Goal: Transaction & Acquisition: Purchase product/service

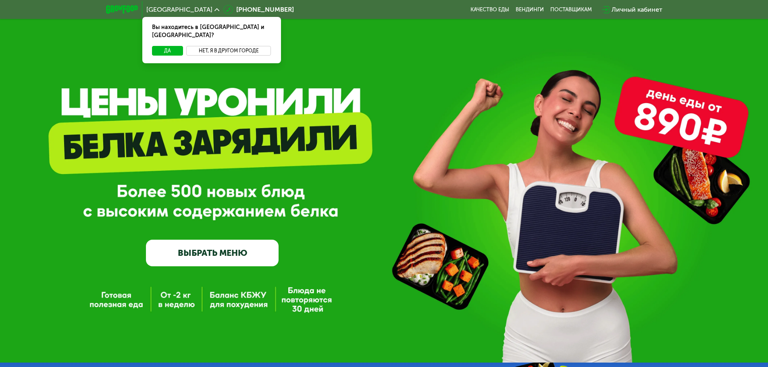
click at [234, 46] on button "Нет, я в другом городе" at bounding box center [228, 51] width 85 height 10
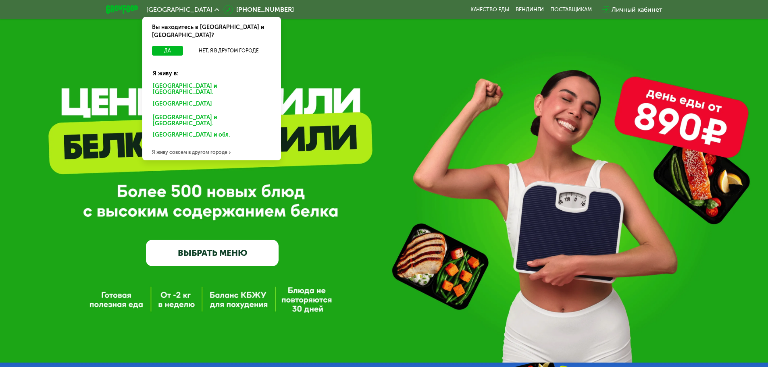
click at [224, 99] on div "Санкт-Петербурге и обл." at bounding box center [210, 105] width 126 height 13
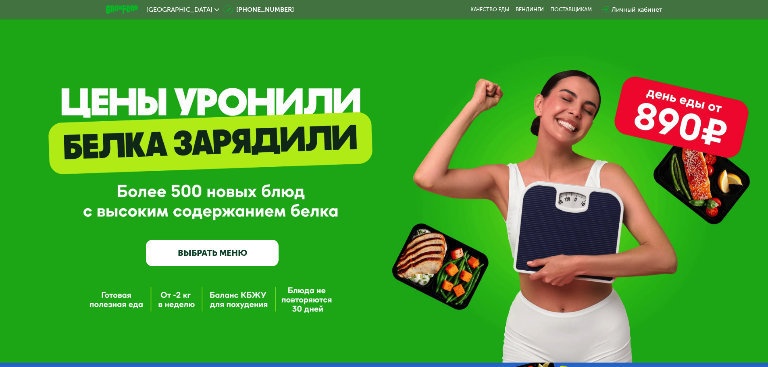
click at [220, 99] on div "Санкт-Петербурге и обл." at bounding box center [210, 105] width 126 height 13
click at [250, 258] on link "ВЫБРАТЬ МЕНЮ" at bounding box center [212, 253] width 133 height 27
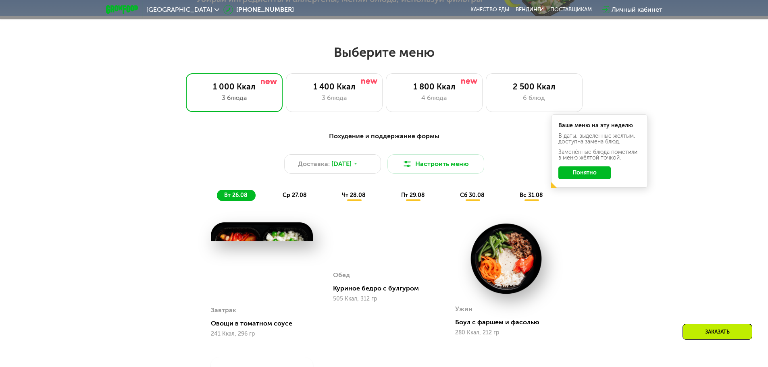
scroll to position [435, 0]
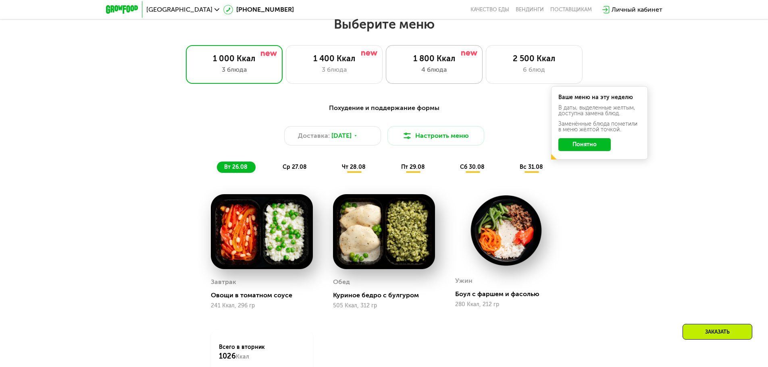
click at [486, 66] on div "1 800 Ккал 4 блюда" at bounding box center [534, 64] width 97 height 39
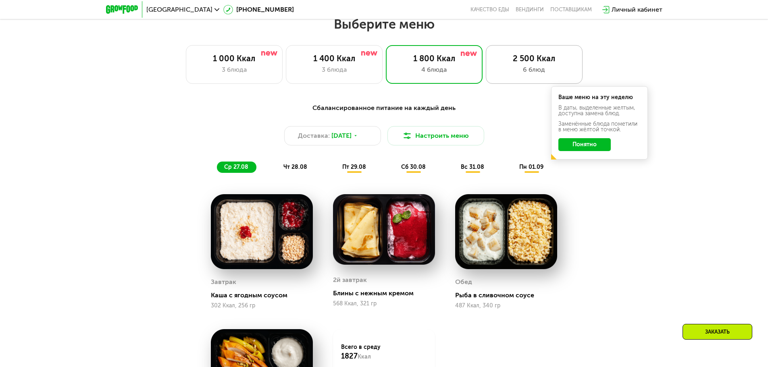
click at [509, 75] on div "6 блюд" at bounding box center [534, 70] width 80 height 10
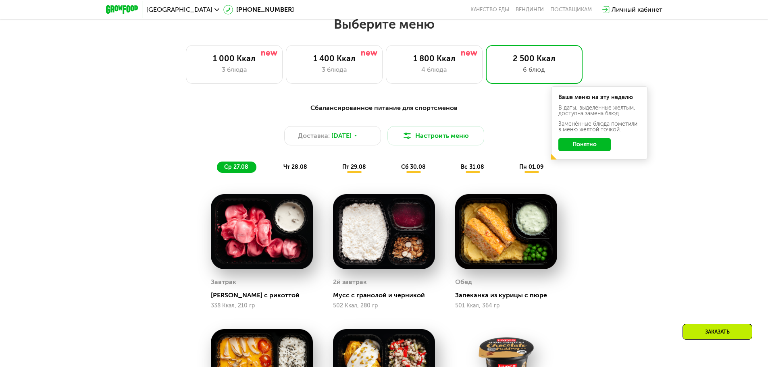
click at [584, 173] on div "Сбалансированное питание для спортсменов Доставка: 26 авг, вт Настроить меню ср…" at bounding box center [383, 138] width 477 height 70
click at [291, 169] on span "чт 28.08" at bounding box center [295, 167] width 24 height 7
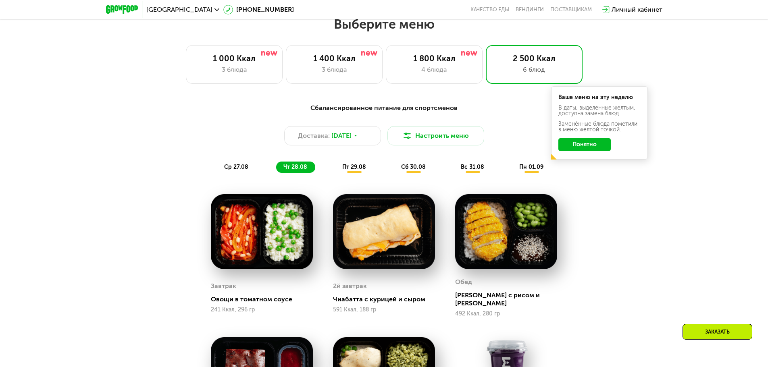
click at [243, 169] on span "ср 27.08" at bounding box center [236, 167] width 24 height 7
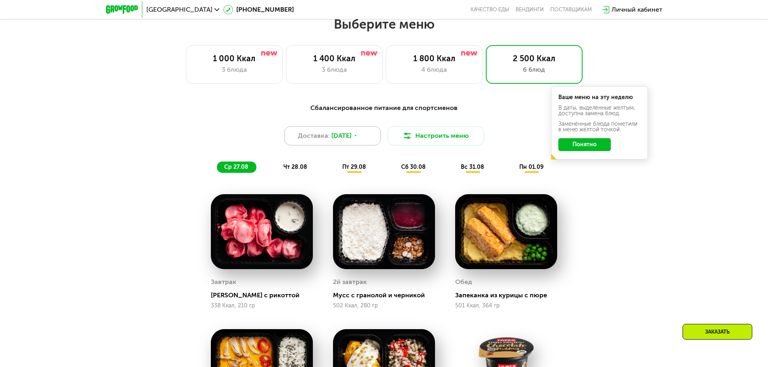
click at [365, 145] on div "Доставка: 26 авг, вт" at bounding box center [332, 135] width 97 height 19
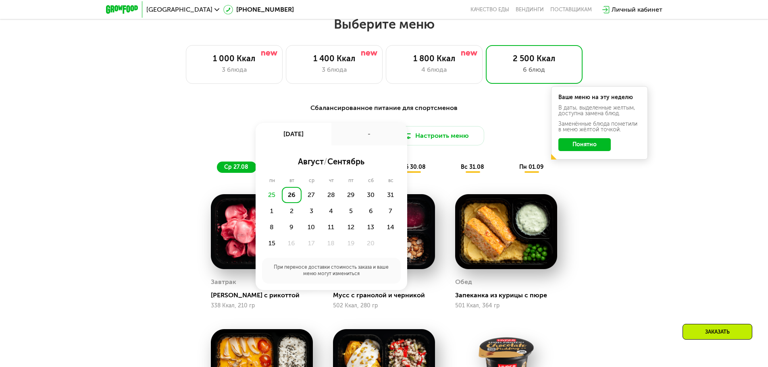
click at [365, 145] on div "-" at bounding box center [369, 134] width 76 height 23
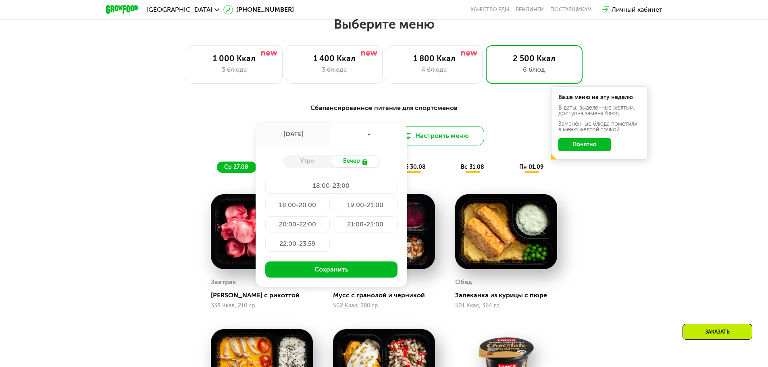
click at [443, 135] on button "Настроить меню" at bounding box center [435, 135] width 97 height 19
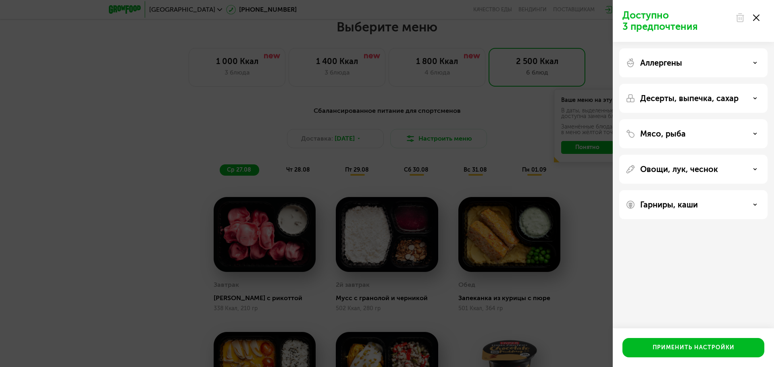
click at [665, 84] on div "Аллергены" at bounding box center [693, 98] width 148 height 29
click at [744, 63] on div "Аллергены" at bounding box center [692, 63] width 135 height 10
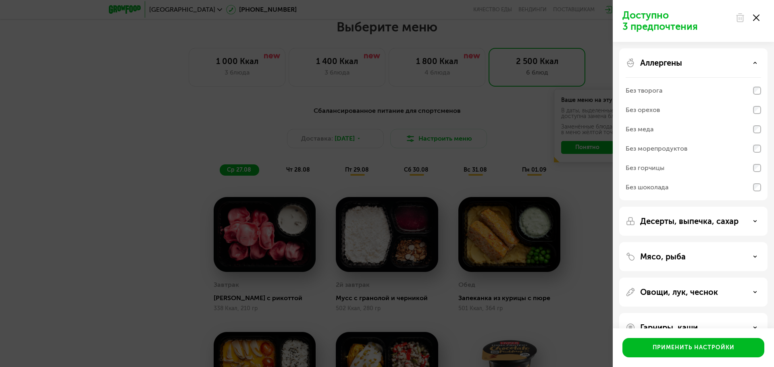
click at [704, 221] on p "Десерты, выпечка, сахар" at bounding box center [689, 221] width 98 height 10
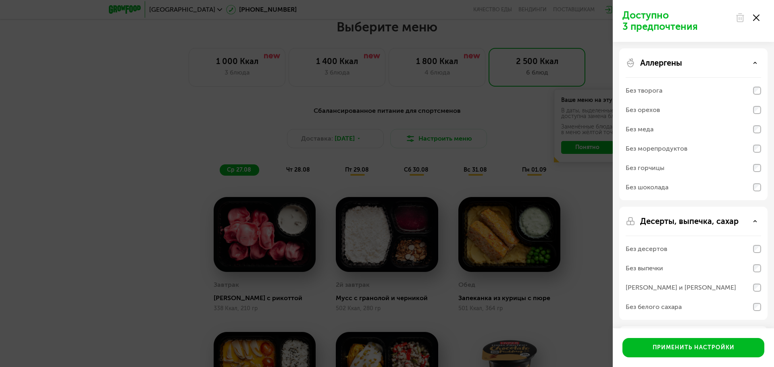
click at [761, 207] on div "Аллергены Без творога Без орехов Без меда Без морепродуктов Без горчицы Без шок…" at bounding box center [693, 263] width 148 height 113
click at [752, 178] on div "Без горчицы" at bounding box center [692, 187] width 135 height 19
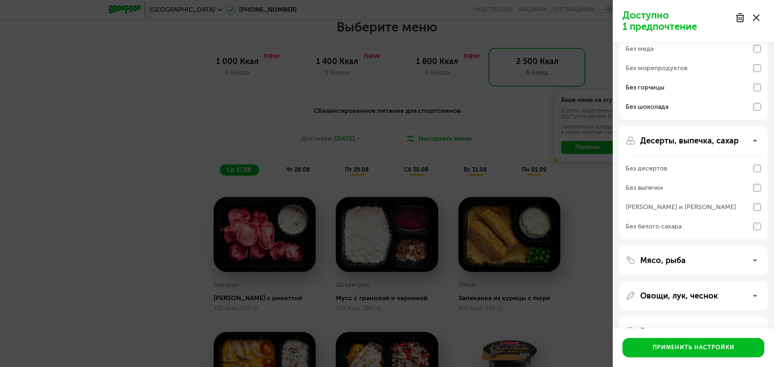
scroll to position [106, 0]
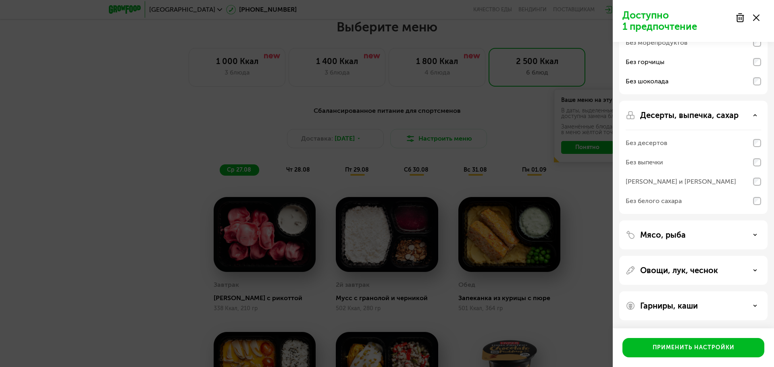
click at [692, 307] on p "Гарниры, каши" at bounding box center [669, 306] width 58 height 10
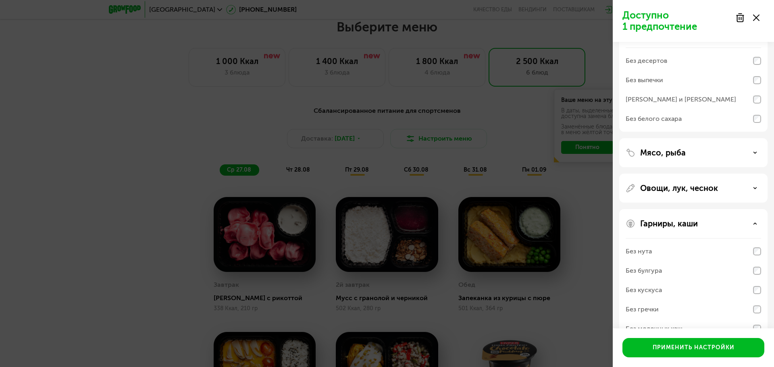
scroll to position [169, 0]
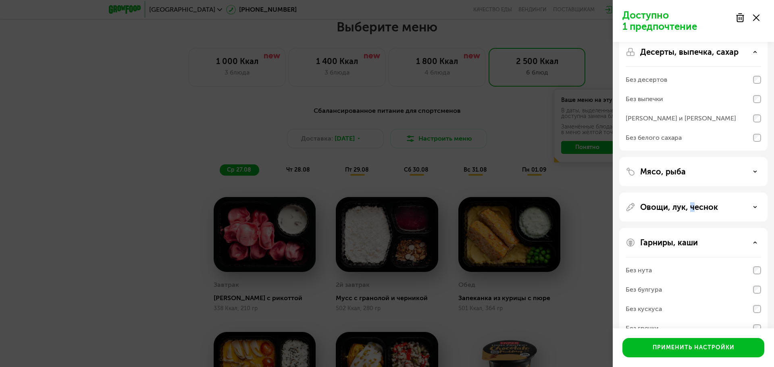
click at [691, 209] on p "Овощи, лук, чеснок" at bounding box center [679, 207] width 78 height 10
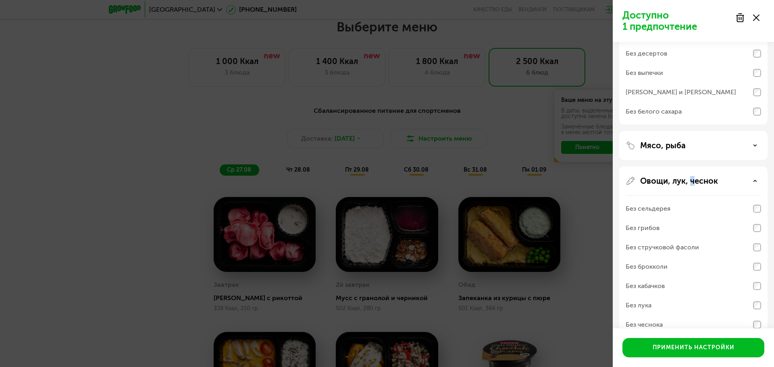
scroll to position [210, 0]
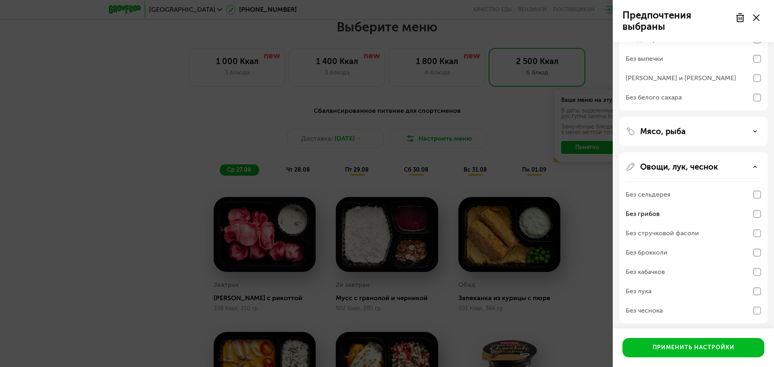
click at [745, 190] on div "Без сельдерея" at bounding box center [692, 194] width 135 height 19
click at [750, 195] on div "Без сельдерея" at bounding box center [692, 194] width 135 height 19
click at [752, 195] on div "Без сельдерея" at bounding box center [692, 194] width 135 height 19
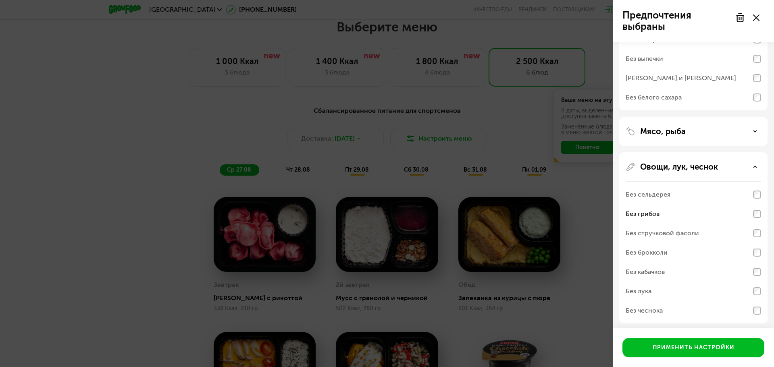
click at [752, 202] on div "Без сельдерея" at bounding box center [692, 194] width 135 height 19
click at [754, 202] on div "Без сельдерея" at bounding box center [692, 194] width 135 height 19
drag, startPoint x: 761, startPoint y: 184, endPoint x: 762, endPoint y: 199, distance: 15.8
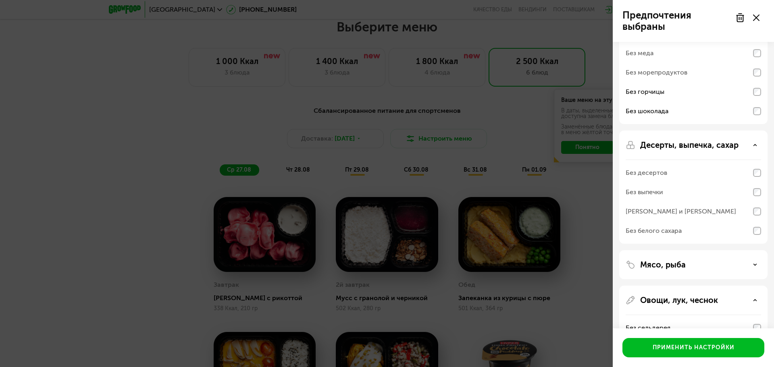
scroll to position [0, 0]
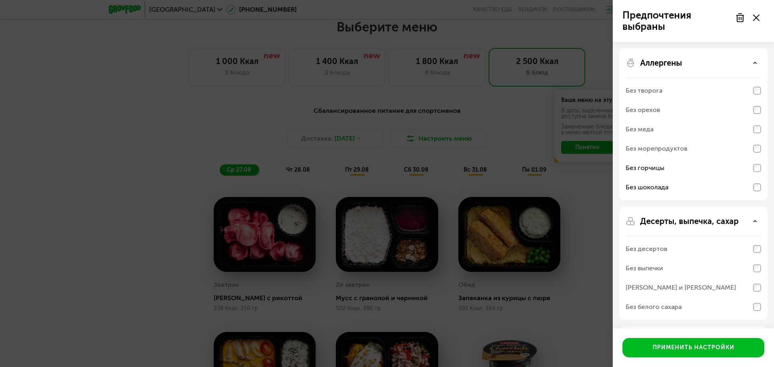
click at [759, 178] on div "Без горчицы" at bounding box center [692, 187] width 135 height 19
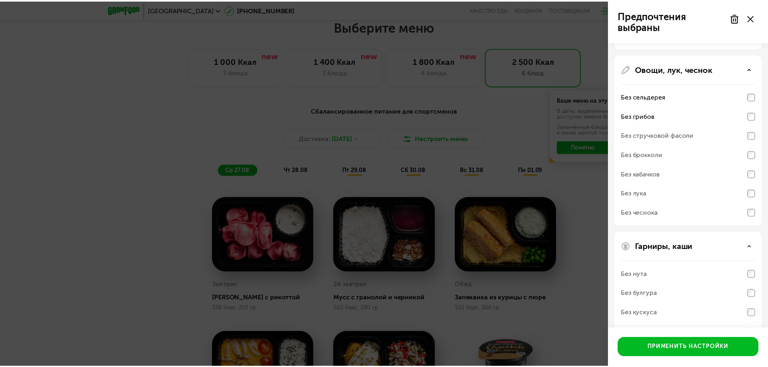
scroll to position [352, 0]
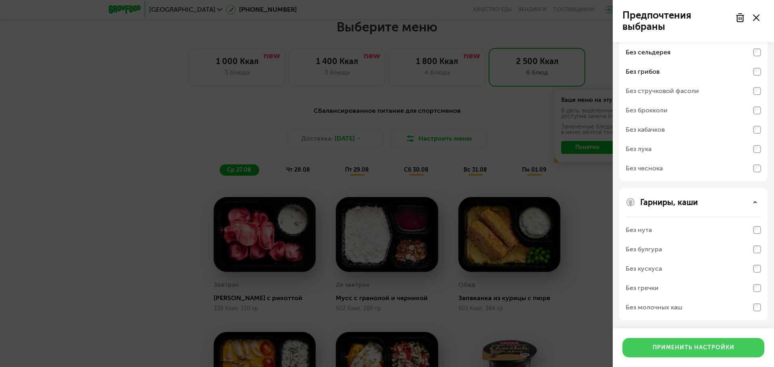
click at [732, 339] on button "Применить настройки" at bounding box center [693, 347] width 142 height 19
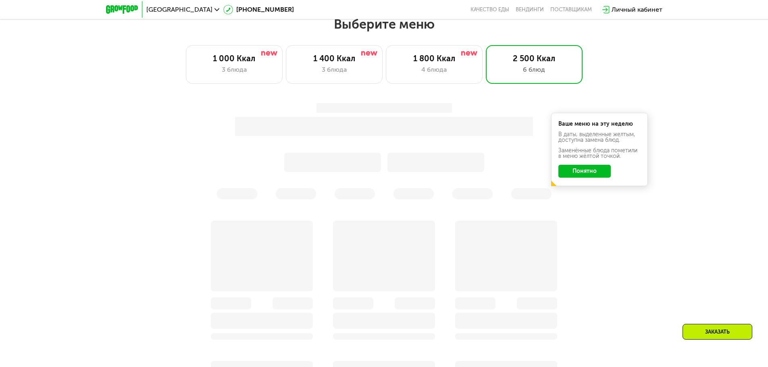
click at [594, 174] on button "Понятно" at bounding box center [584, 171] width 52 height 13
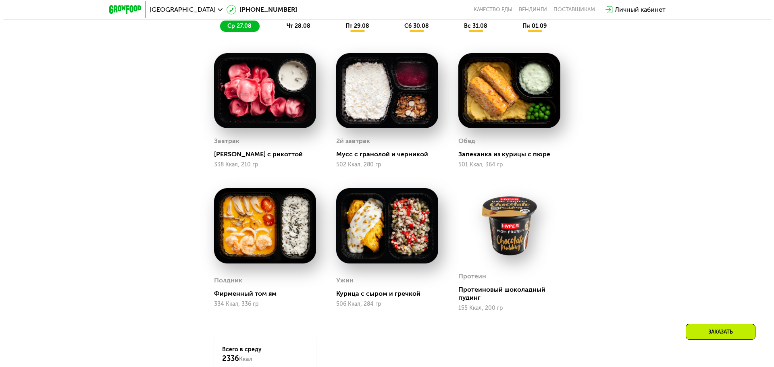
scroll to position [435, 0]
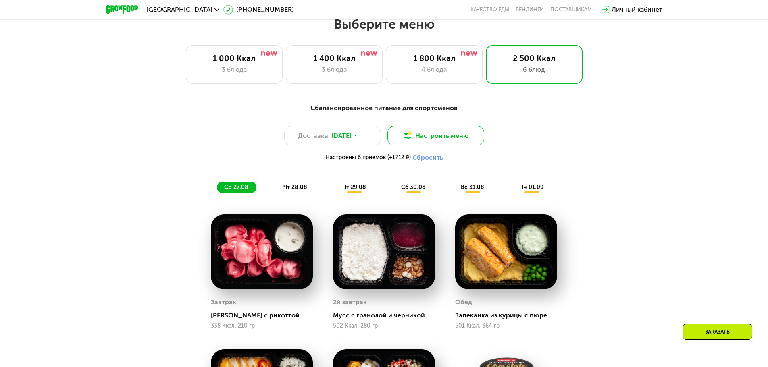
click at [422, 138] on button "Настроить меню" at bounding box center [435, 135] width 97 height 19
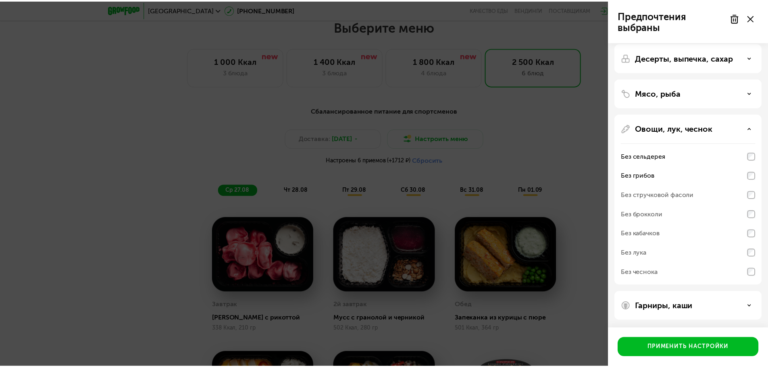
scroll to position [164, 0]
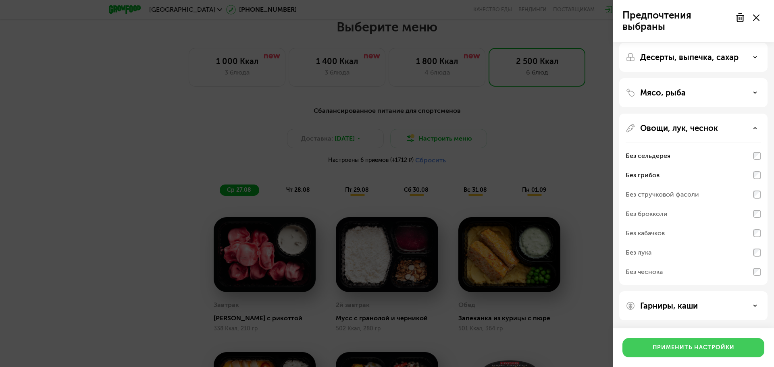
click at [690, 348] on div "Применить настройки" at bounding box center [693, 348] width 82 height 8
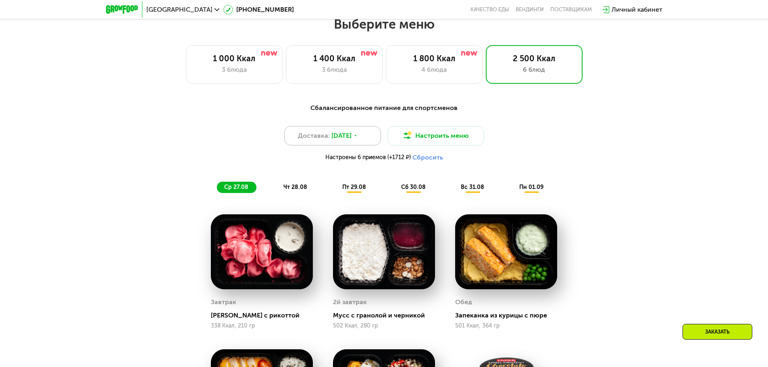
click at [368, 134] on div "Доставка: 26 авг, вт" at bounding box center [332, 135] width 97 height 19
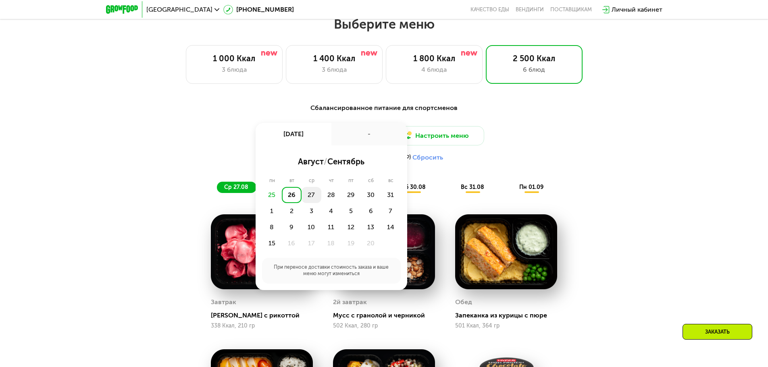
click at [321, 202] on div "27" at bounding box center [331, 195] width 20 height 16
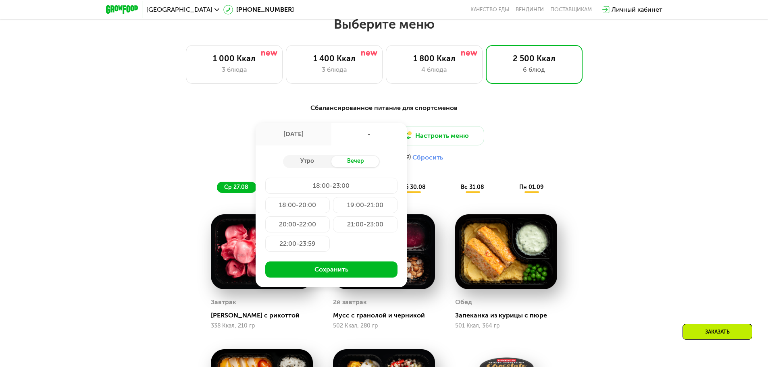
click at [330, 197] on div "18:00-23:00" at bounding box center [297, 205] width 64 height 16
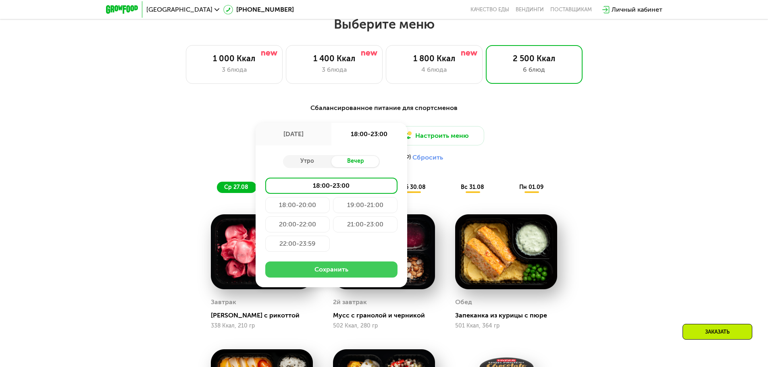
click at [345, 266] on button "Сохранить" at bounding box center [331, 270] width 132 height 16
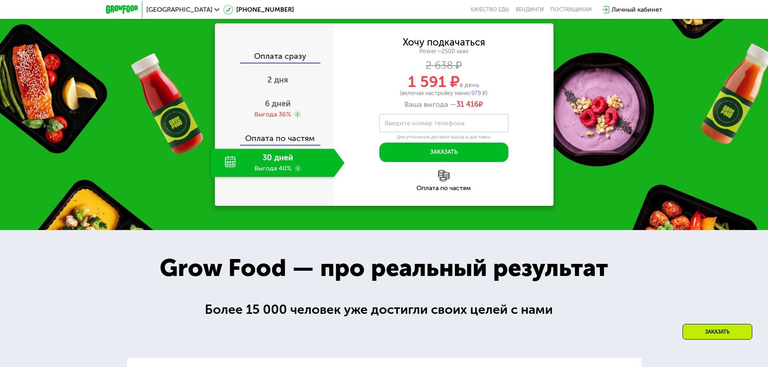
scroll to position [1120, 0]
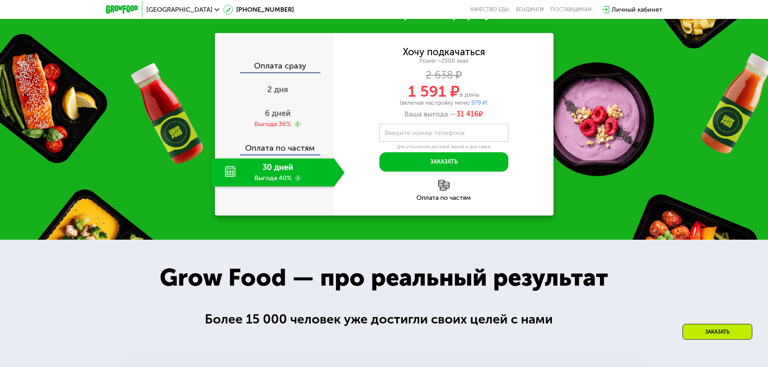
click at [262, 164] on div "30 дней Выгода 40%" at bounding box center [272, 172] width 123 height 28
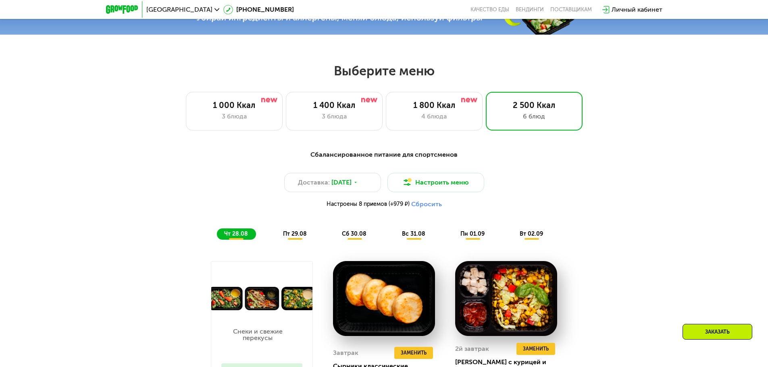
scroll to position [435, 0]
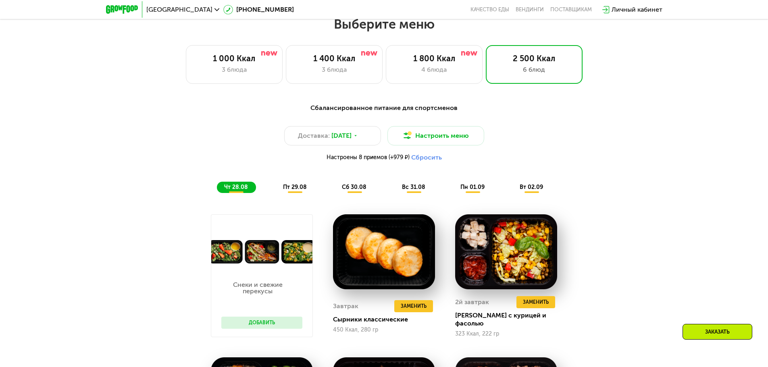
click at [334, 192] on div "пт 29.08" at bounding box center [354, 187] width 40 height 11
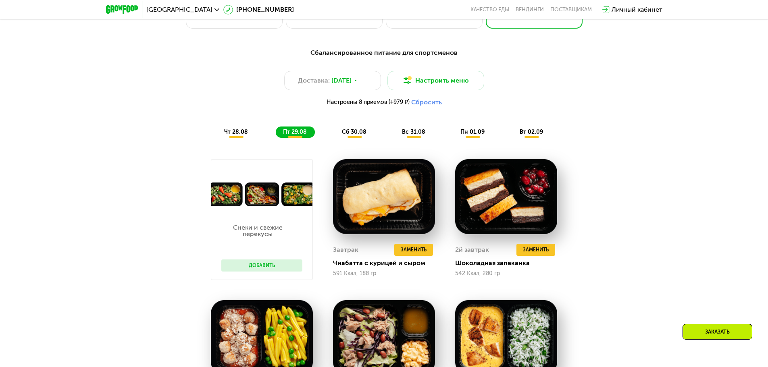
scroll to position [516, 0]
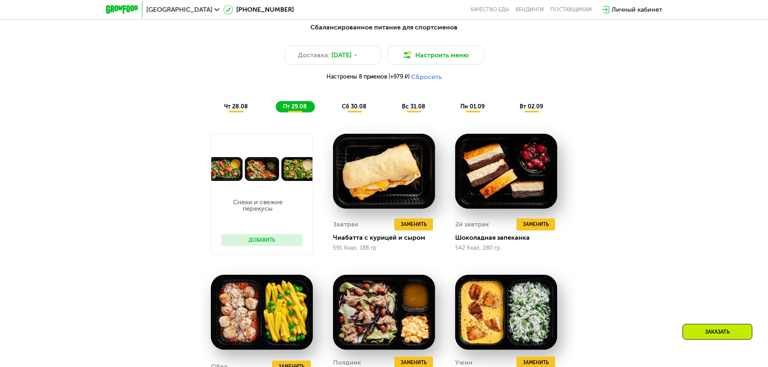
click at [394, 104] on div "сб 30.08" at bounding box center [413, 106] width 39 height 11
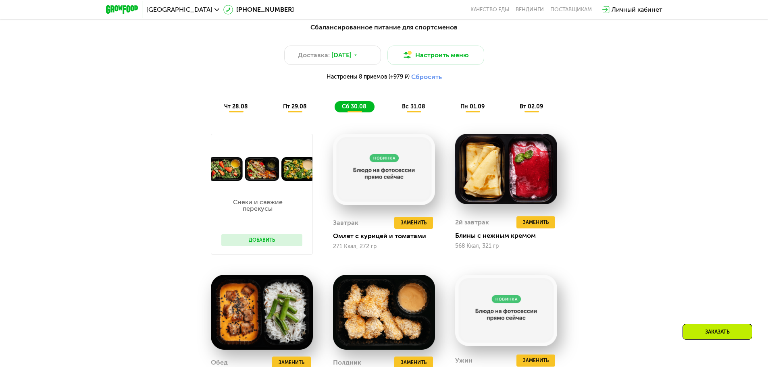
click at [416, 106] on span "вс 31.08" at bounding box center [413, 106] width 23 height 7
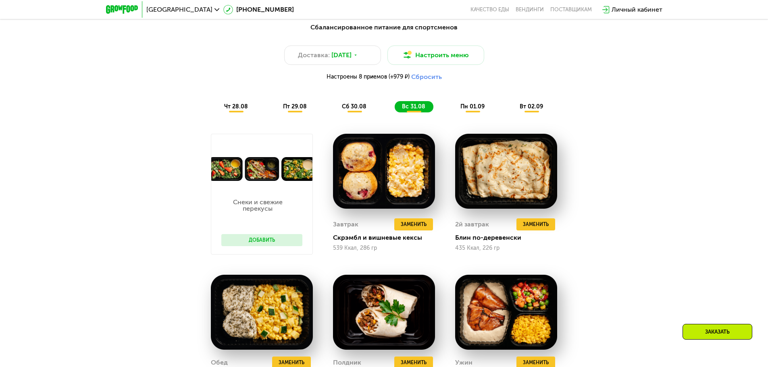
click at [463, 110] on span "пн 01.09" at bounding box center [472, 106] width 24 height 7
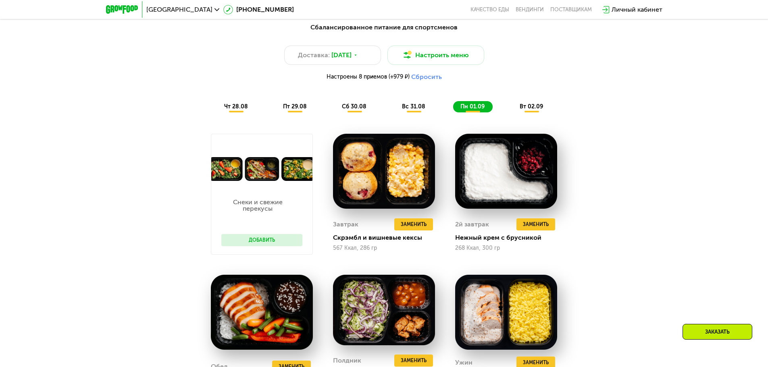
click at [532, 110] on span "вт 02.09" at bounding box center [530, 106] width 23 height 7
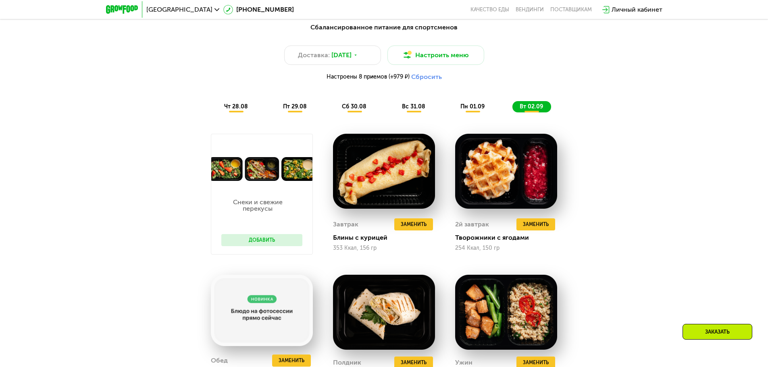
click at [226, 116] on div "Сбалансированное питание для спортсменов Доставка: 27 авг, ср Настроить меню На…" at bounding box center [384, 68] width 487 height 100
click at [233, 109] on span "чт 28.08" at bounding box center [236, 106] width 24 height 7
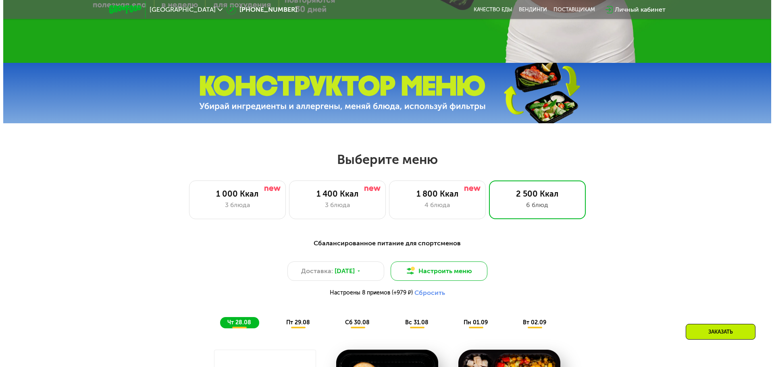
scroll to position [314, 0]
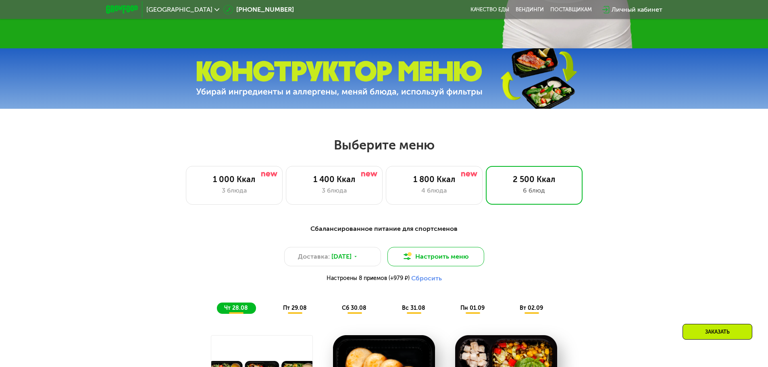
click at [467, 260] on button "Настроить меню" at bounding box center [435, 256] width 97 height 19
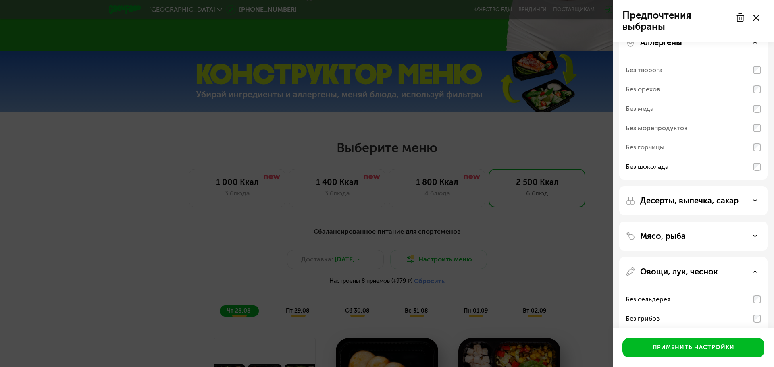
scroll to position [0, 0]
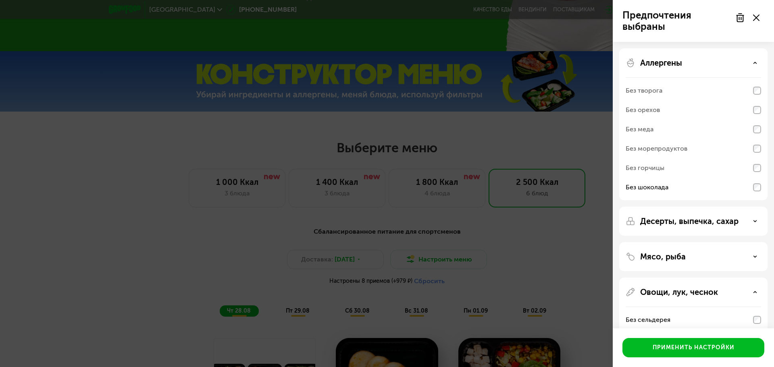
click at [712, 218] on p "Десерты, выпечка, сахар" at bounding box center [689, 221] width 98 height 10
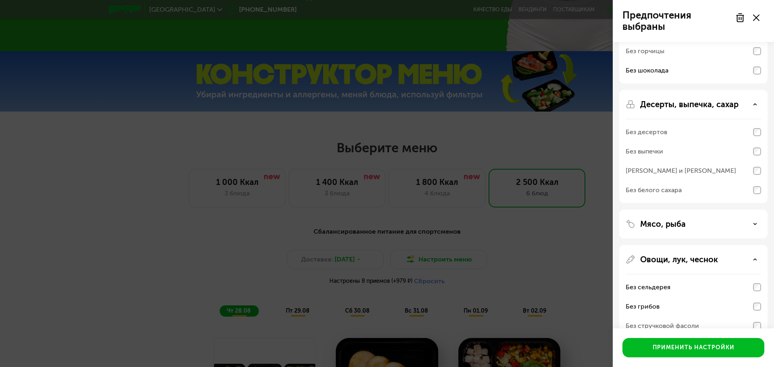
scroll to position [121, 0]
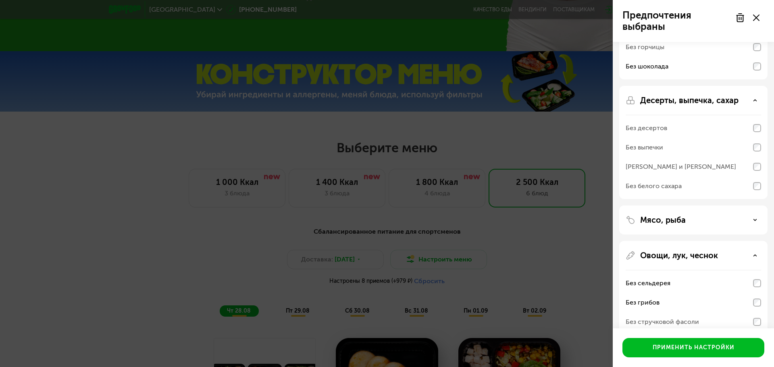
click at [719, 241] on div "Мясо, рыба" at bounding box center [693, 326] width 148 height 171
click at [759, 222] on div "Мясо, рыба" at bounding box center [692, 220] width 135 height 10
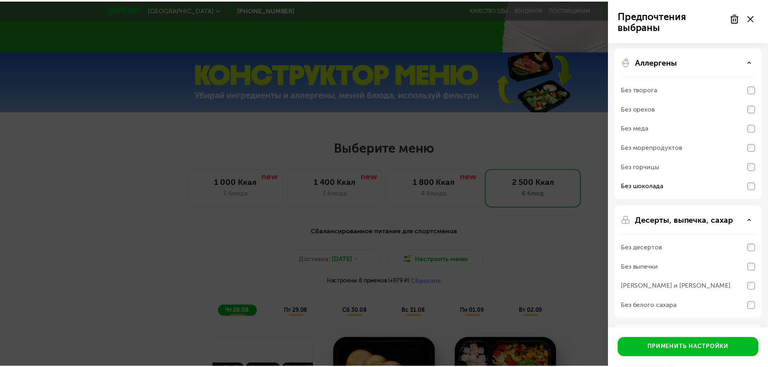
scroll to position [0, 0]
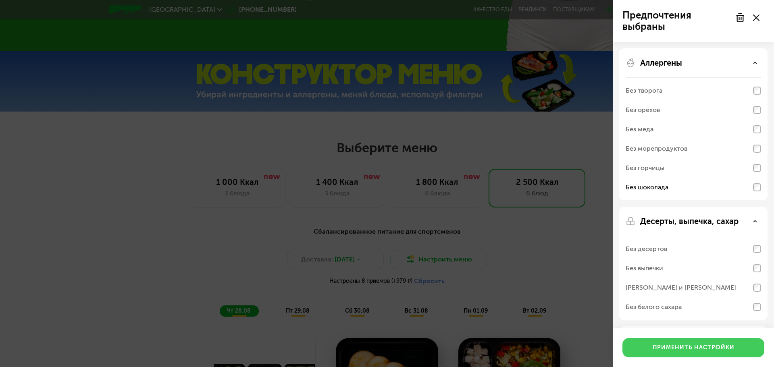
click at [710, 353] on button "Применить настройки" at bounding box center [693, 347] width 142 height 19
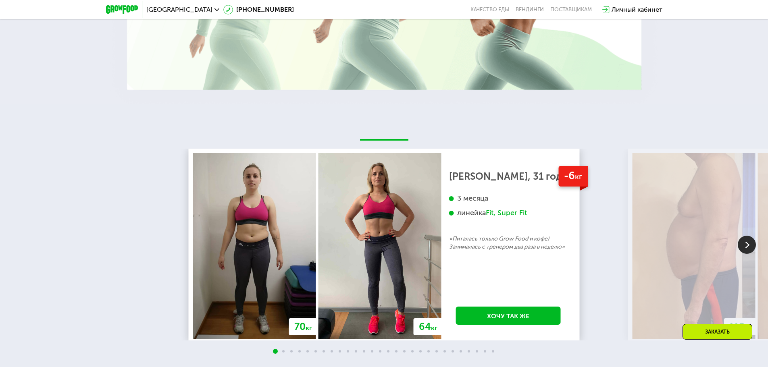
scroll to position [1644, 0]
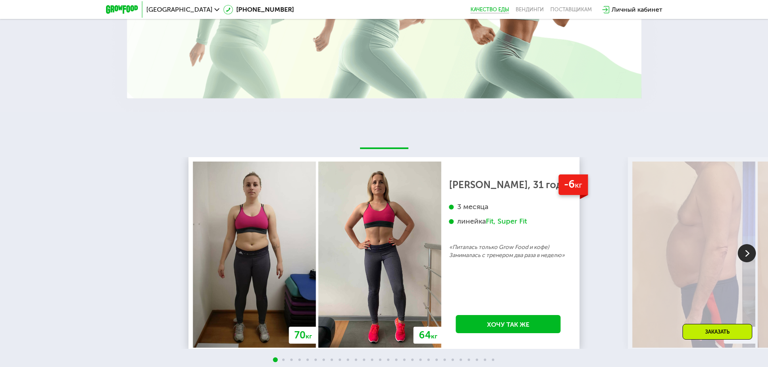
click at [478, 10] on link "Качество еды" at bounding box center [489, 9] width 39 height 6
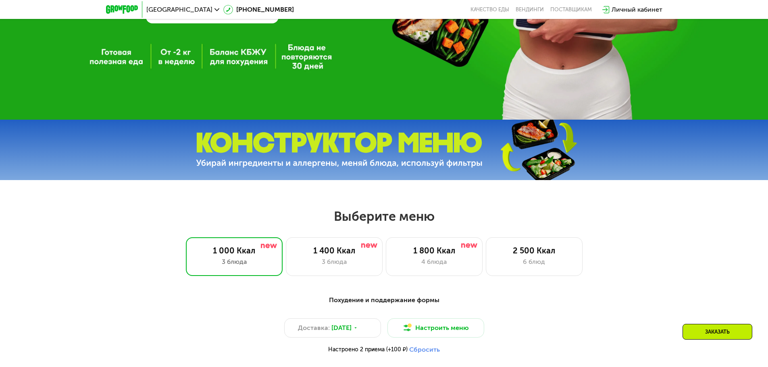
scroll to position [242, 0]
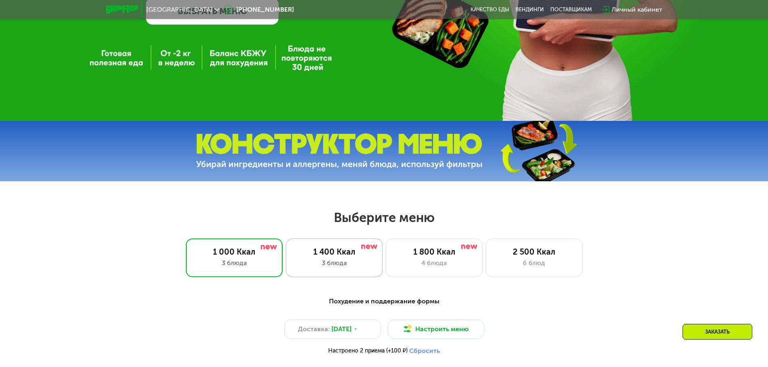
click at [326, 266] on div "3 блюда" at bounding box center [334, 263] width 80 height 10
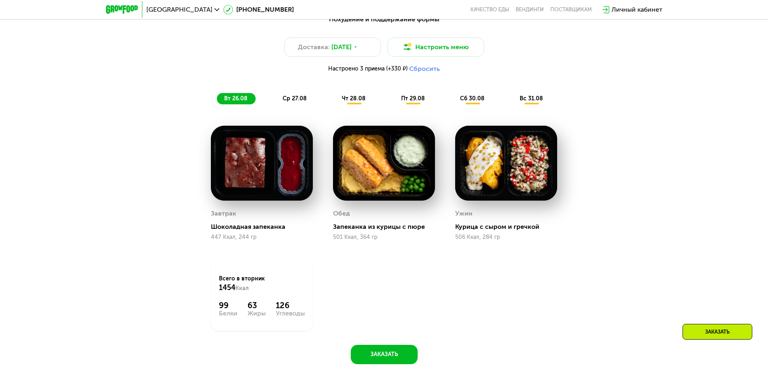
scroll to position [484, 0]
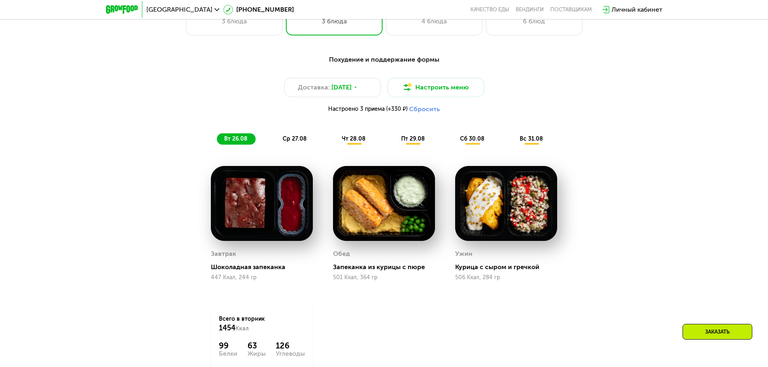
click at [334, 143] on div "ср 27.08" at bounding box center [353, 138] width 39 height 11
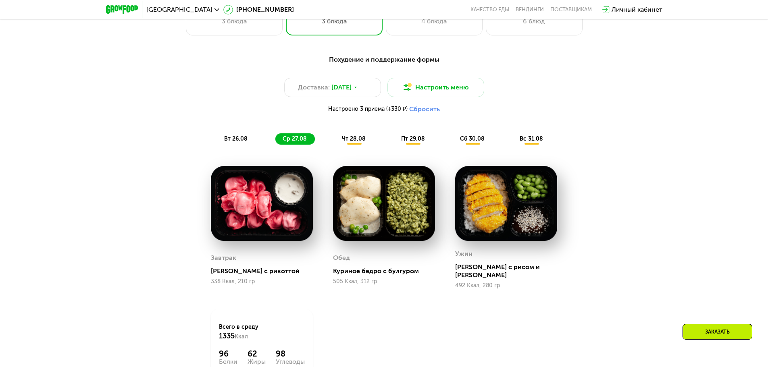
click at [506, 228] on img at bounding box center [506, 203] width 102 height 75
click at [394, 144] on div "чт 28.08" at bounding box center [413, 138] width 39 height 11
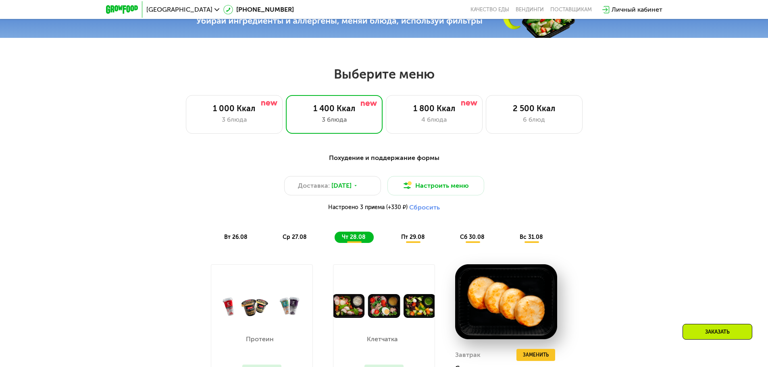
scroll to position [363, 0]
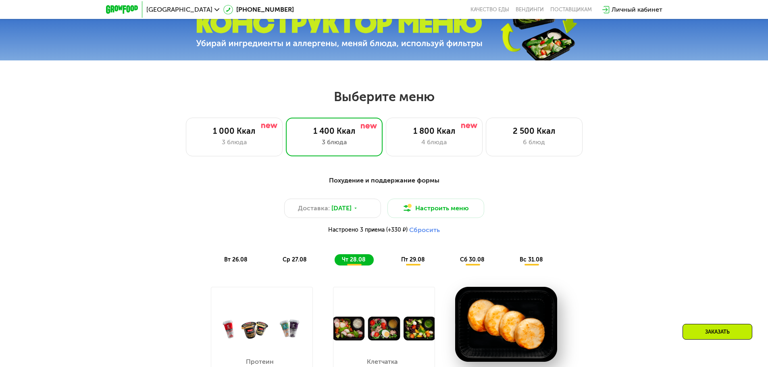
click at [453, 266] on div "пт 29.08" at bounding box center [473, 259] width 40 height 11
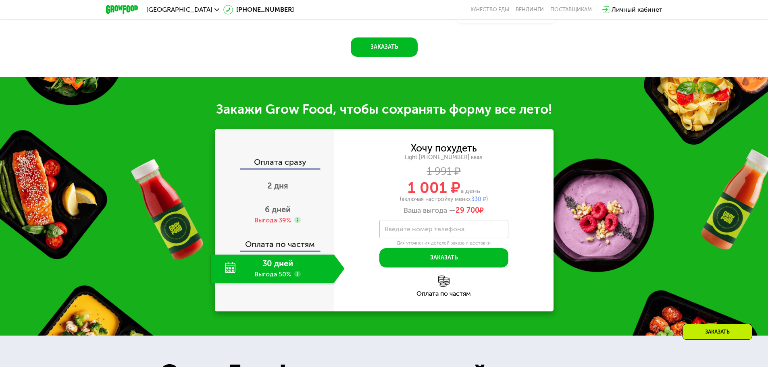
scroll to position [927, 0]
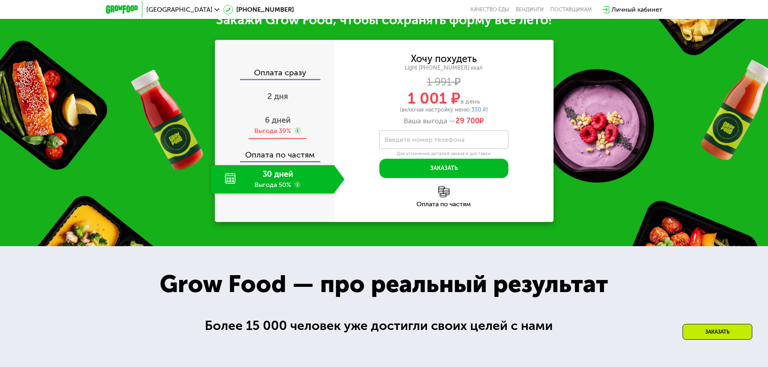
click at [299, 134] on use at bounding box center [297, 130] width 6 height 6
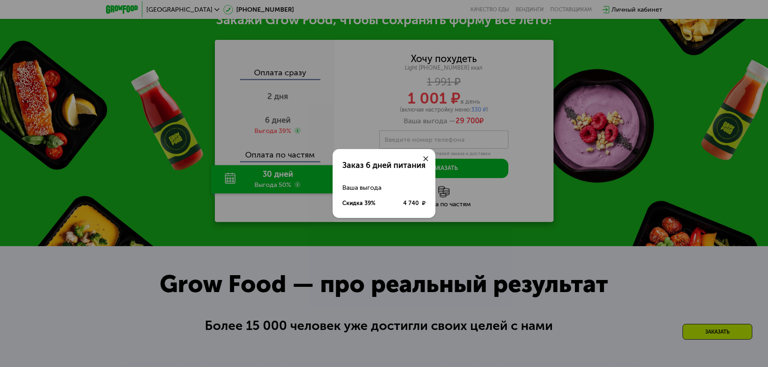
click at [422, 160] on div at bounding box center [425, 158] width 19 height 19
click at [424, 156] on div at bounding box center [425, 158] width 19 height 19
click at [416, 163] on div at bounding box center [425, 158] width 19 height 19
click at [421, 159] on div at bounding box center [425, 158] width 19 height 19
click at [423, 157] on icon at bounding box center [425, 158] width 5 height 5
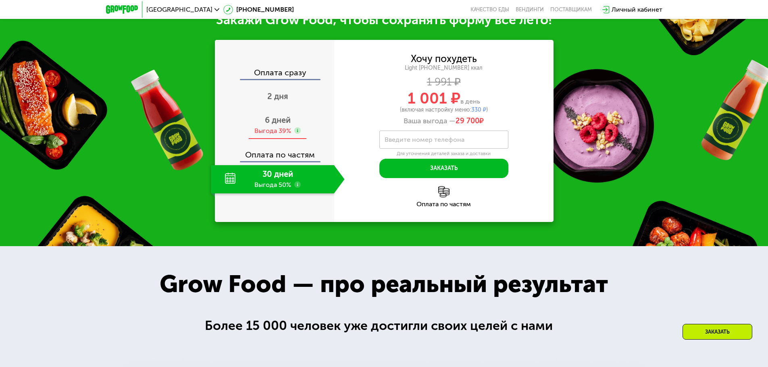
click at [289, 125] on span "6 дней" at bounding box center [278, 120] width 26 height 10
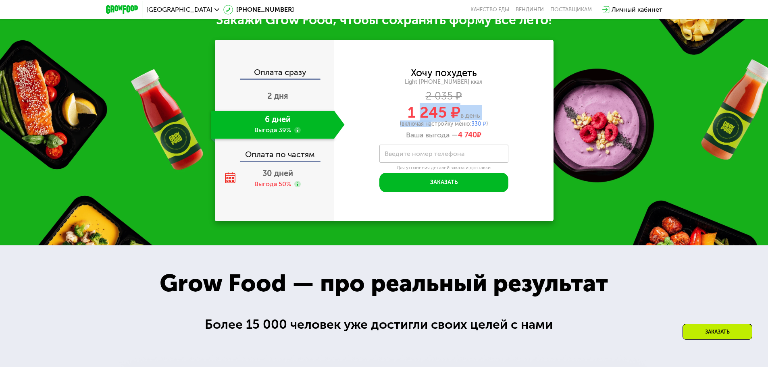
click at [426, 140] on div "Хочу похудеть Light [PHONE_NUMBER] ккал 2 035 ₽ 1 245 ₽ в день (включая настрой…" at bounding box center [443, 104] width 219 height 71
click at [513, 101] on div "2 035 ₽" at bounding box center [443, 96] width 219 height 9
click at [293, 193] on div "30 дней Выгода 50%" at bounding box center [278, 179] width 134 height 28
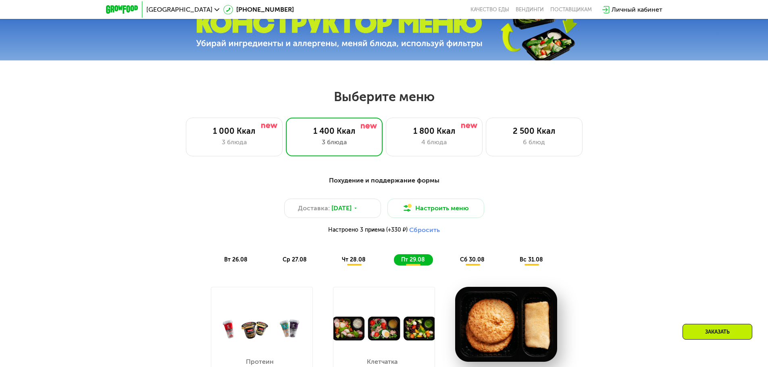
scroll to position [403, 0]
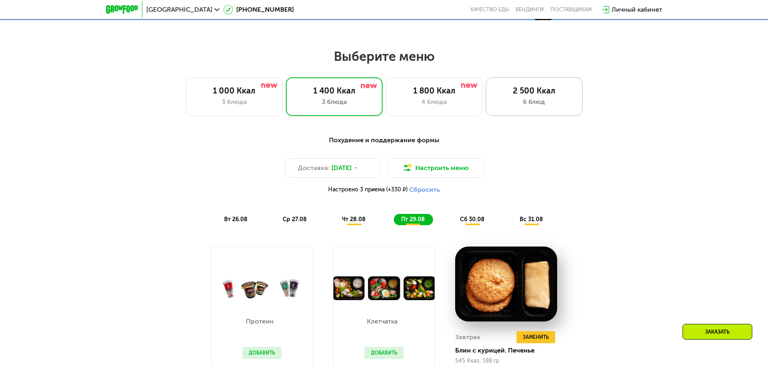
click at [509, 110] on div "2 500 Ккал 6 блюд" at bounding box center [534, 96] width 97 height 39
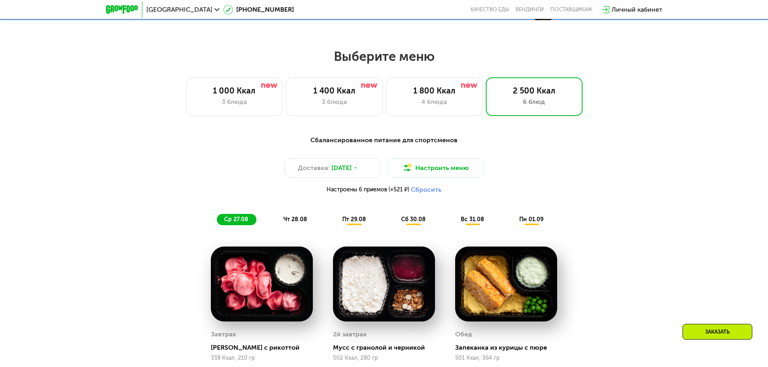
click at [539, 214] on div "Сбалансированное питание для спортсменов Доставка: [DATE] Настроить меню Настро…" at bounding box center [383, 180] width 477 height 90
click at [540, 220] on span "пн 01.09" at bounding box center [531, 219] width 24 height 7
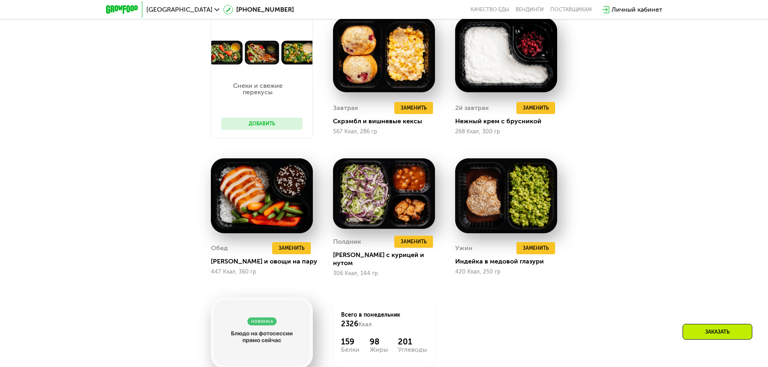
scroll to position [645, 0]
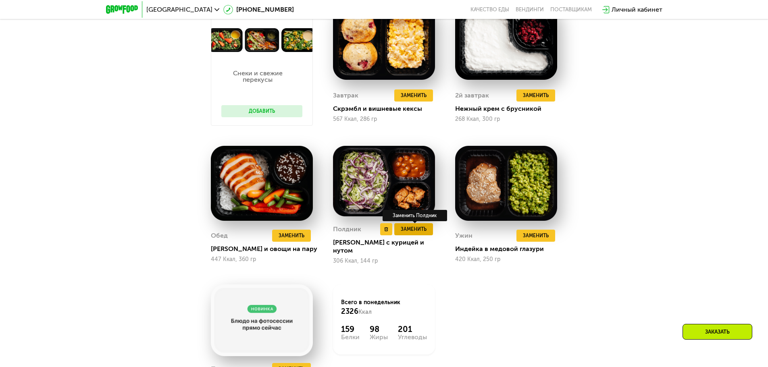
click at [417, 230] on button "Заменить" at bounding box center [413, 229] width 39 height 12
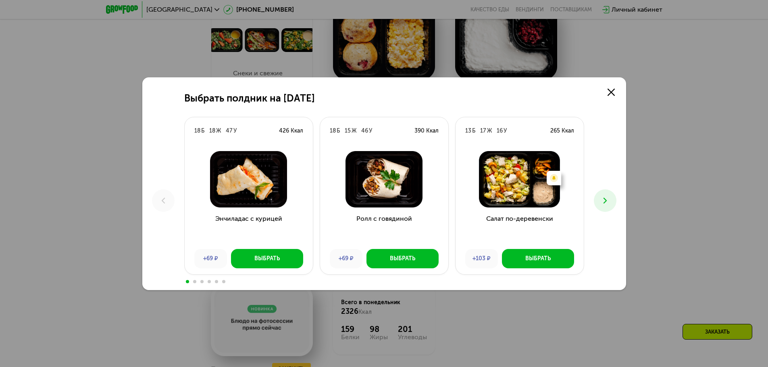
click at [600, 197] on icon at bounding box center [605, 201] width 10 height 10
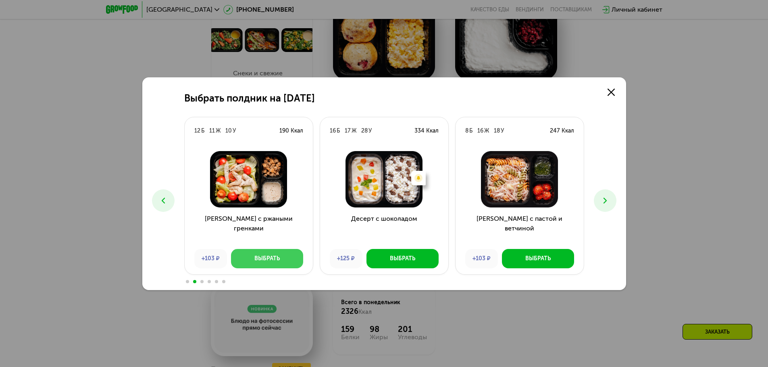
click at [276, 251] on button "Выбрать" at bounding box center [267, 258] width 72 height 19
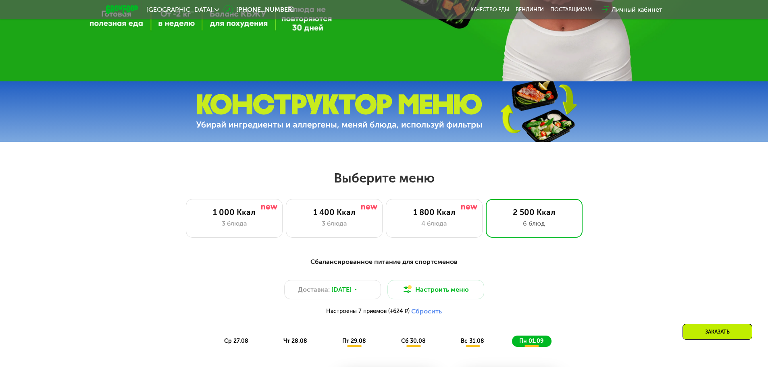
scroll to position [282, 0]
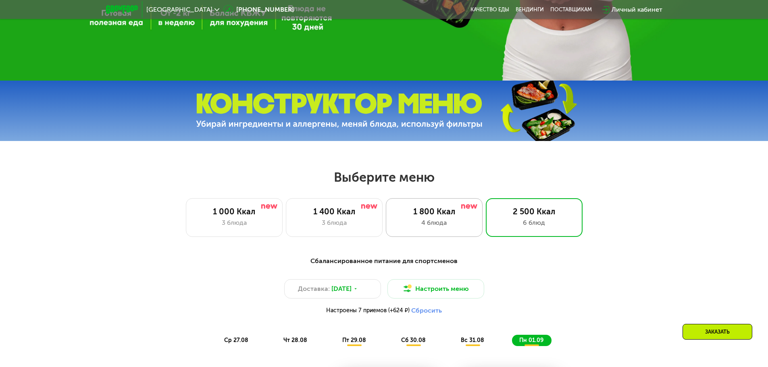
click at [486, 233] on div "1 800 Ккал 4 блюда" at bounding box center [534, 217] width 97 height 39
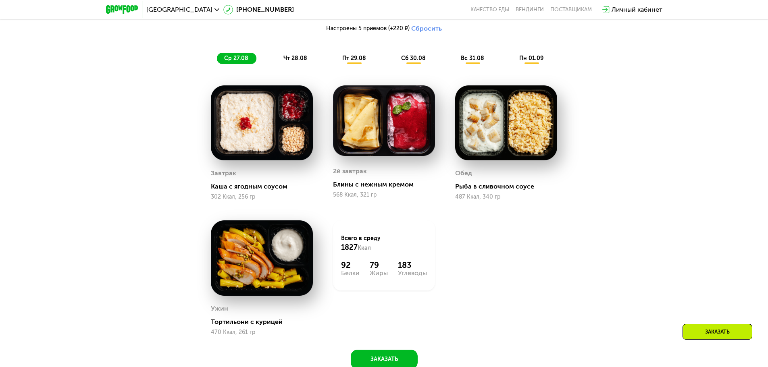
scroll to position [484, 0]
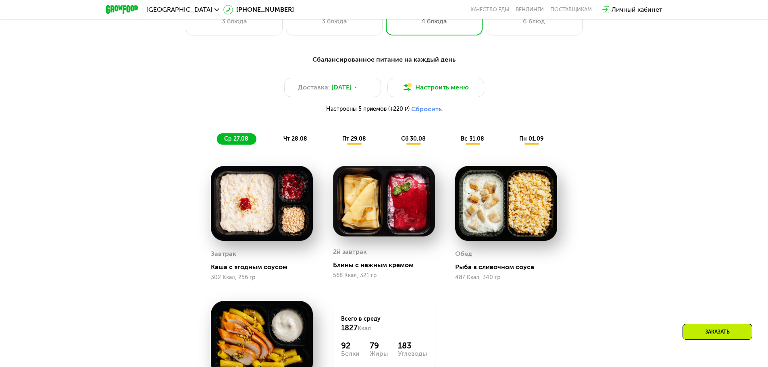
click at [297, 138] on span "чт 28.08" at bounding box center [295, 138] width 24 height 7
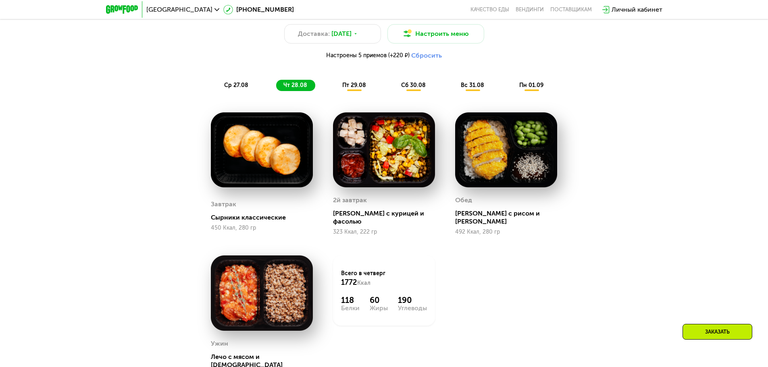
scroll to position [524, 0]
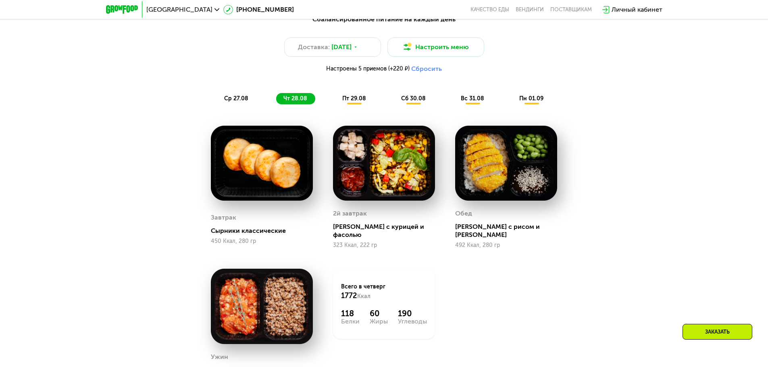
click at [394, 104] on div "пт 29.08" at bounding box center [414, 98] width 40 height 11
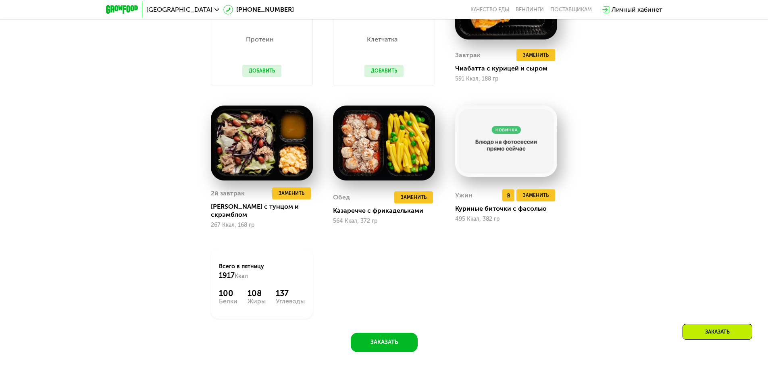
scroll to position [604, 0]
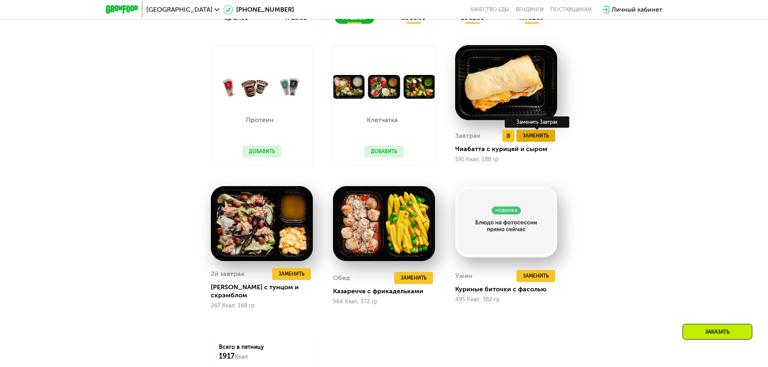
click at [546, 137] on span "Заменить" at bounding box center [536, 136] width 26 height 8
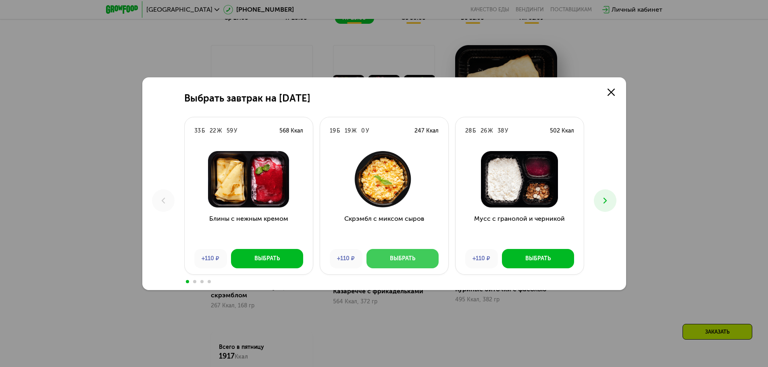
click at [399, 266] on button "Выбрать" at bounding box center [402, 258] width 72 height 19
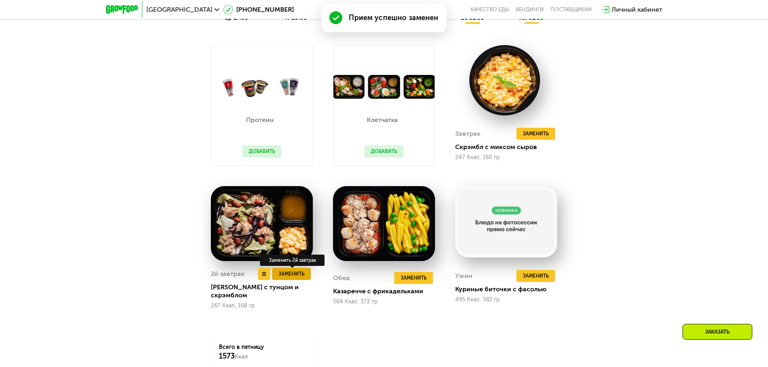
click at [299, 277] on span "Заменить" at bounding box center [291, 274] width 26 height 8
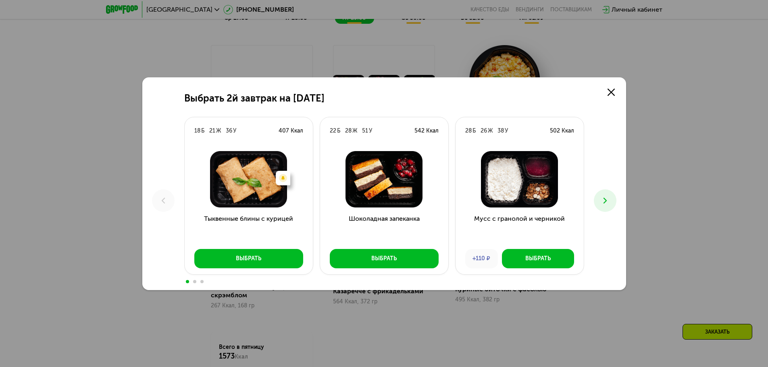
click at [614, 199] on button at bounding box center [605, 200] width 23 height 23
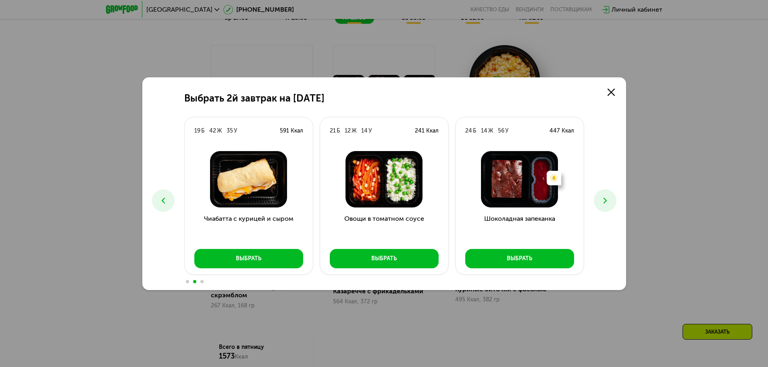
click at [608, 196] on icon at bounding box center [605, 201] width 10 height 10
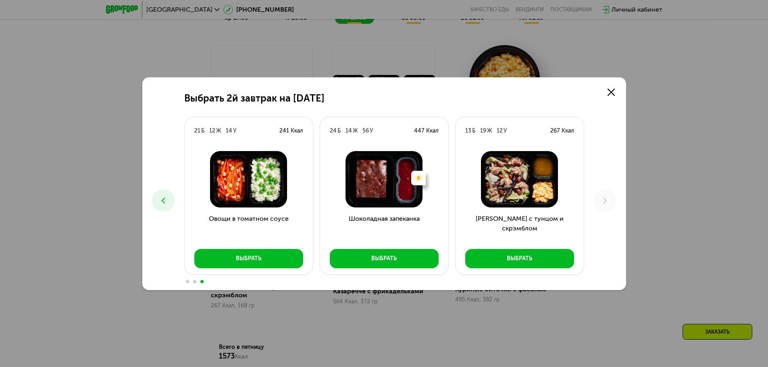
click at [168, 201] on button at bounding box center [163, 200] width 23 height 23
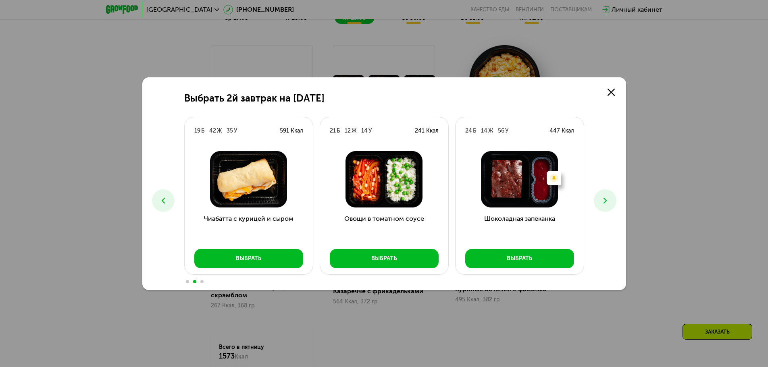
click at [168, 201] on button at bounding box center [163, 200] width 23 height 23
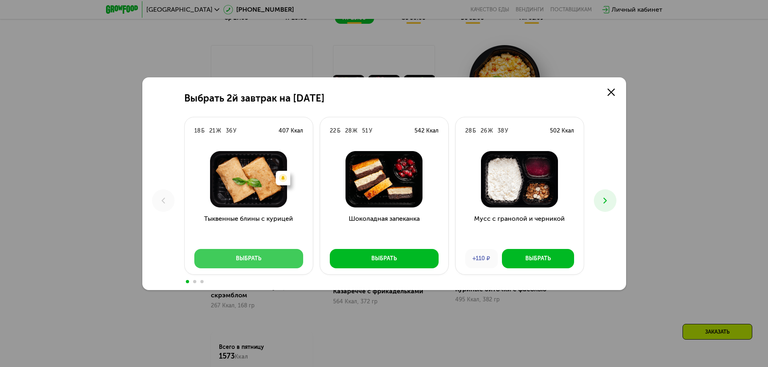
click at [258, 253] on button "Выбрать" at bounding box center [248, 258] width 109 height 19
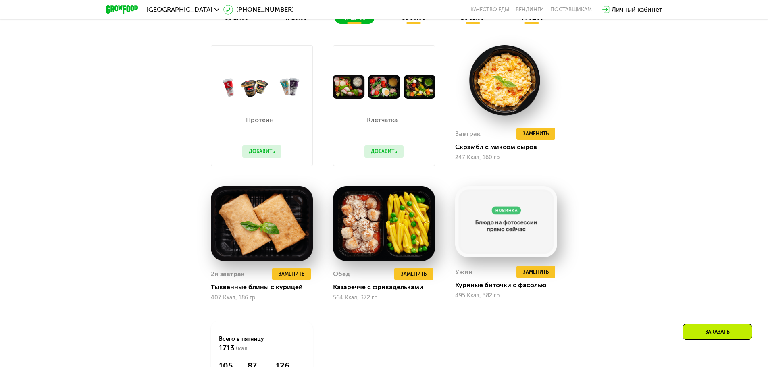
click at [374, 152] on button "Добавить" at bounding box center [383, 151] width 39 height 12
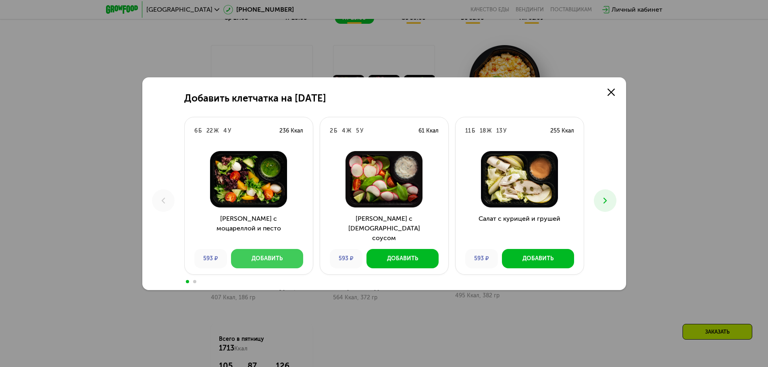
click at [242, 258] on button "Добавить" at bounding box center [267, 258] width 72 height 19
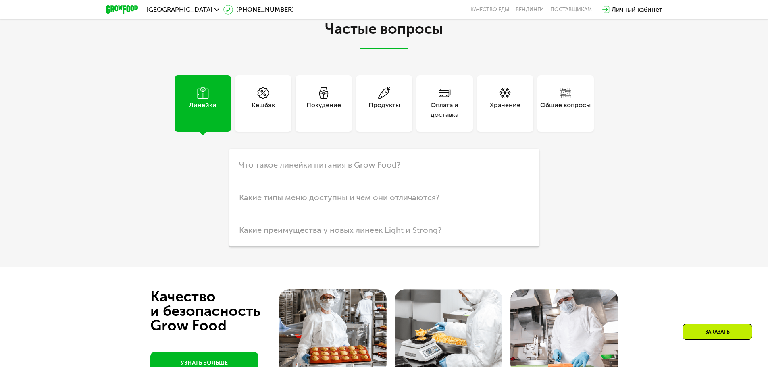
scroll to position [2297, 0]
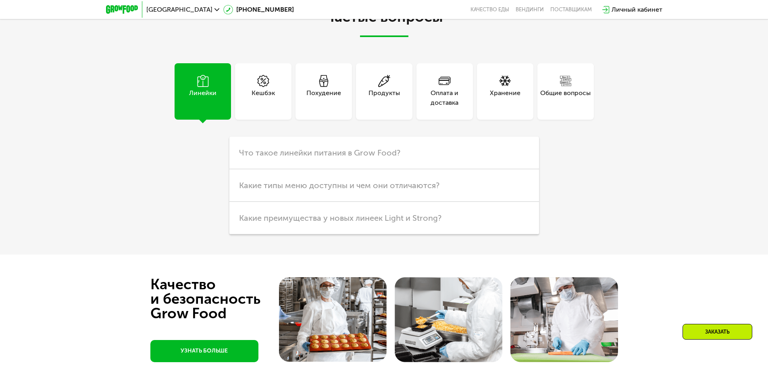
click at [573, 98] on div "Общие вопросы" at bounding box center [565, 97] width 50 height 19
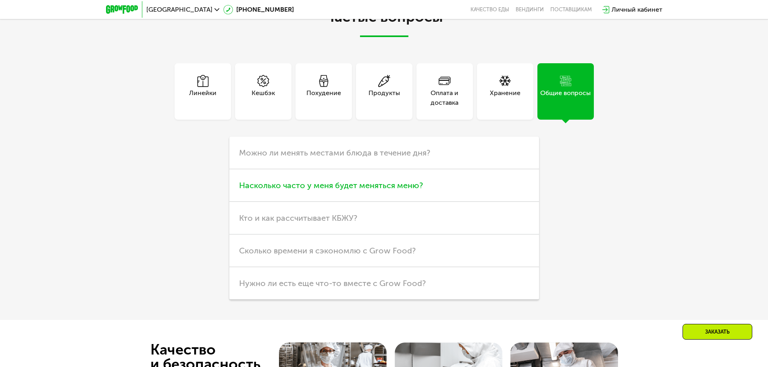
click at [463, 187] on h3 "Насколько часто у меня будет меняться меню?" at bounding box center [383, 185] width 309 height 33
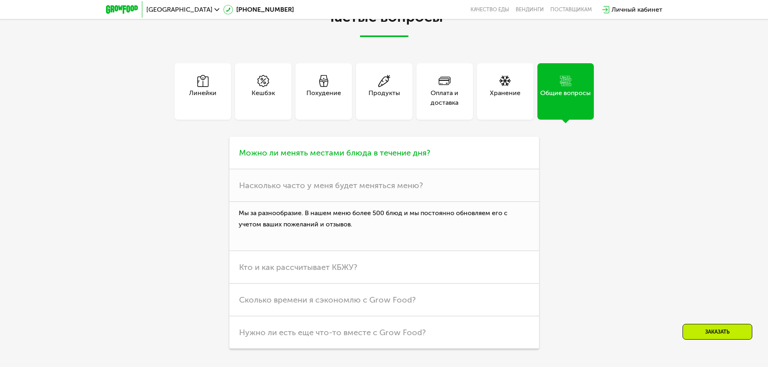
click at [380, 156] on span "Можно ли менять местами блюда в течение дня?" at bounding box center [334, 153] width 191 height 10
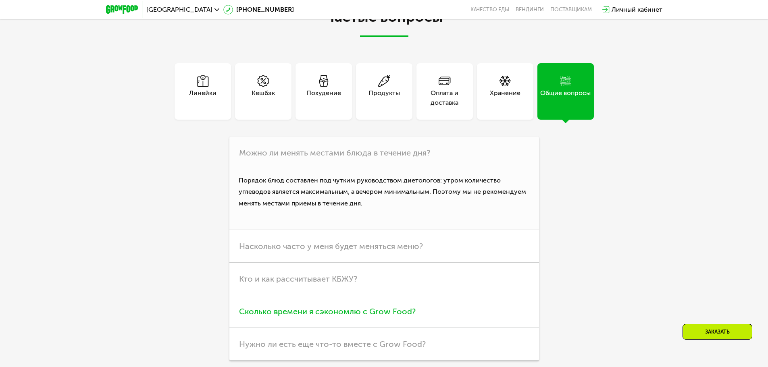
click at [349, 317] on h3 "Сколько времени я сэкономлю с Grow Food?" at bounding box center [383, 311] width 309 height 33
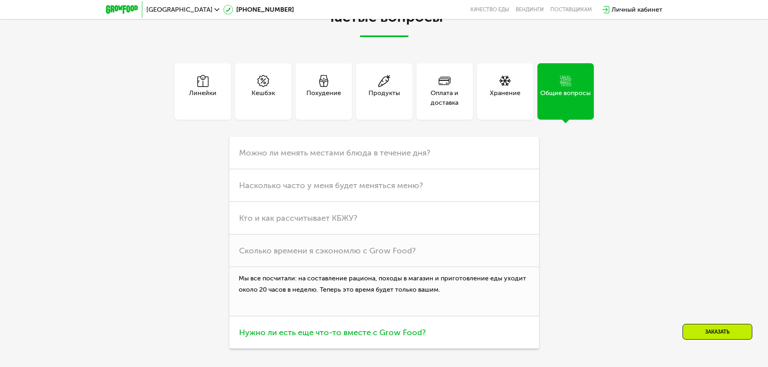
click at [366, 327] on h3 "Нужно ли есть еще что-то вместе с Grow Food?" at bounding box center [383, 332] width 309 height 33
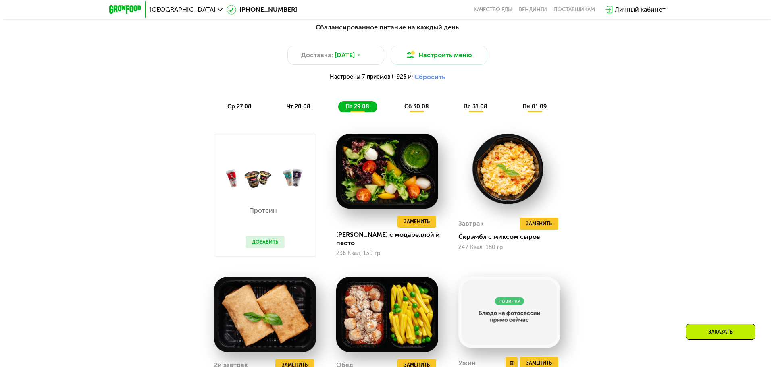
scroll to position [355, 0]
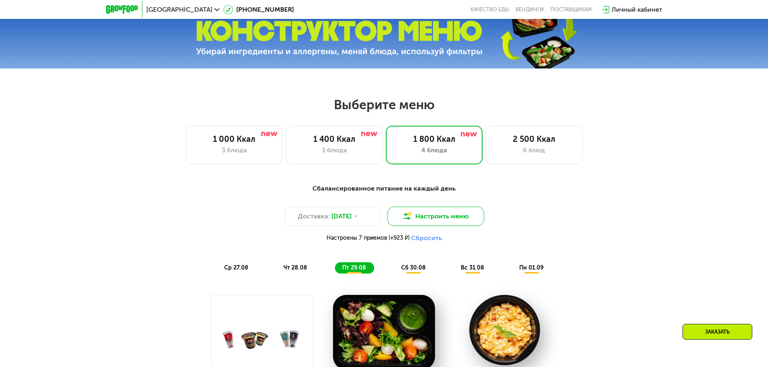
click at [429, 221] on button "Настроить меню" at bounding box center [435, 216] width 97 height 19
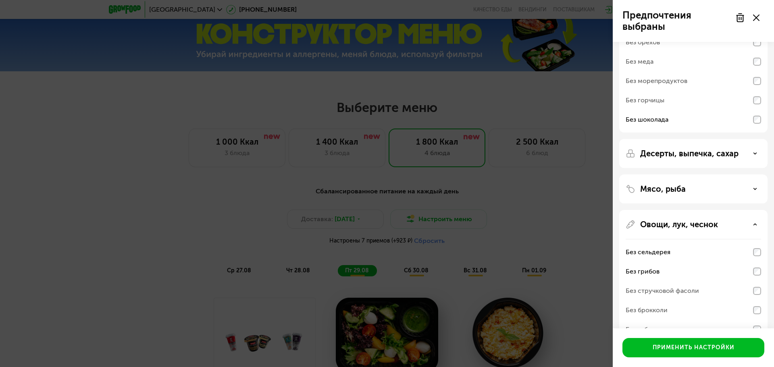
scroll to position [81, 0]
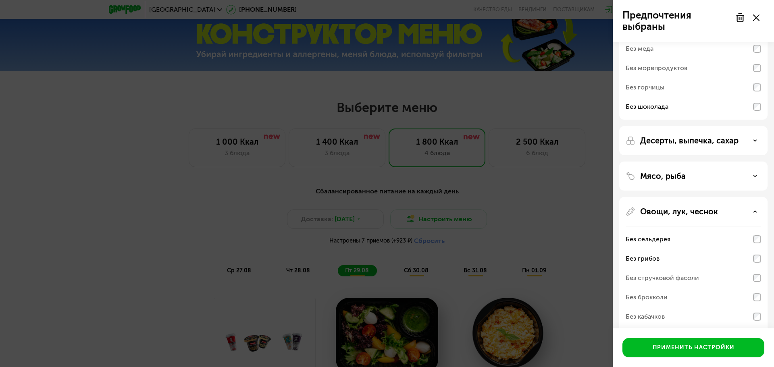
click at [752, 90] on div "Без горчицы" at bounding box center [692, 87] width 135 height 19
click at [751, 93] on div "Без горчицы" at bounding box center [692, 87] width 135 height 19
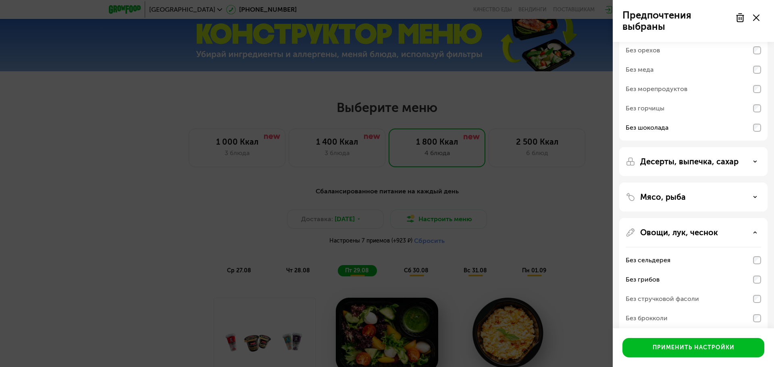
scroll to position [3, 0]
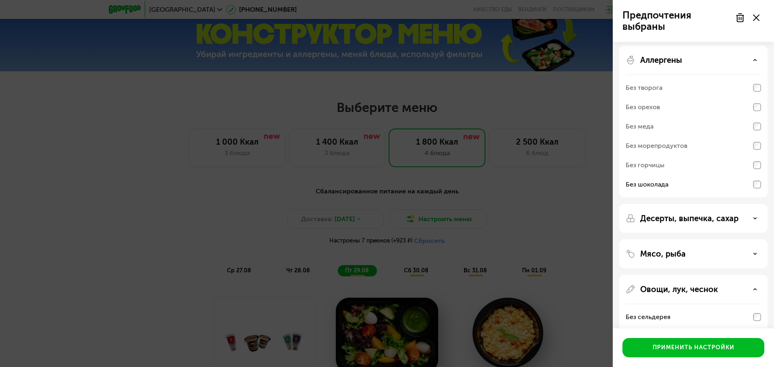
click at [759, 156] on div "Без горчицы" at bounding box center [692, 165] width 135 height 19
click at [760, 162] on div "Без горчицы" at bounding box center [692, 165] width 135 height 19
click at [761, 204] on div "Аллергены Без творога Без орехов Без меда Без морепродуктов Без горчицы Без шок…" at bounding box center [693, 218] width 148 height 29
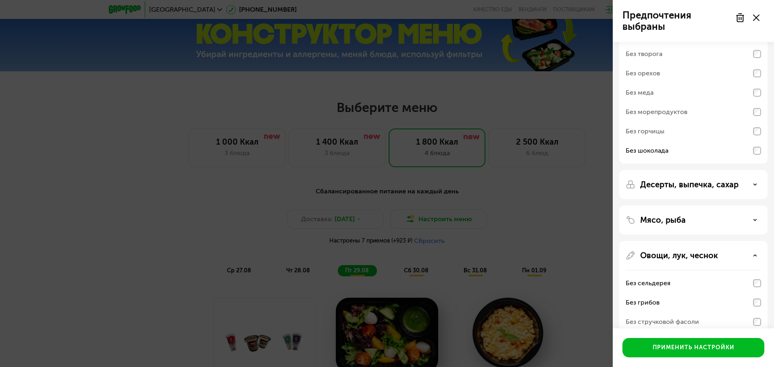
scroll to position [0, 0]
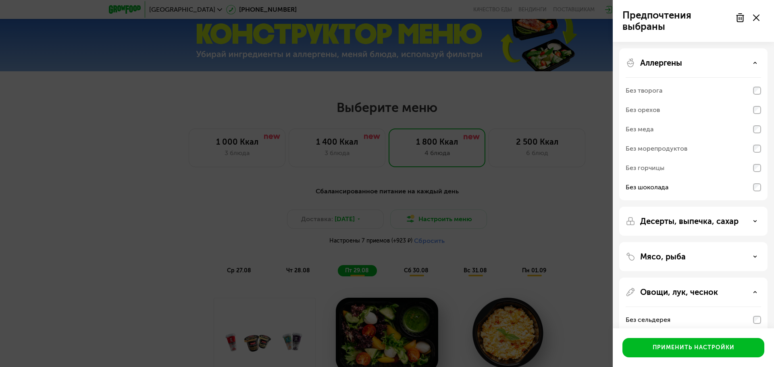
click at [715, 260] on div "Мясо, рыба" at bounding box center [692, 257] width 135 height 10
click at [739, 219] on div "Десерты, выпечка, сахар" at bounding box center [692, 221] width 135 height 10
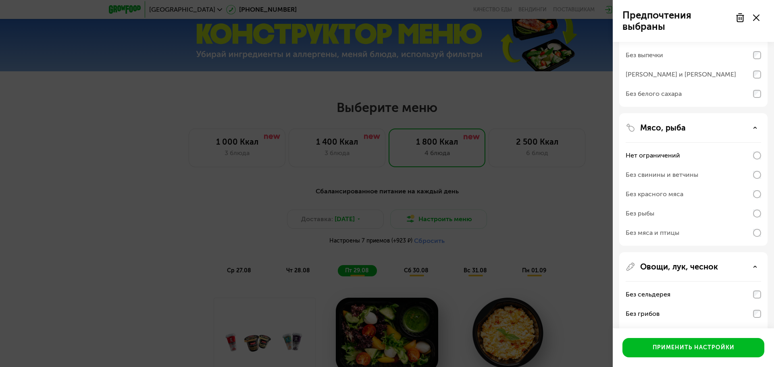
scroll to position [352, 0]
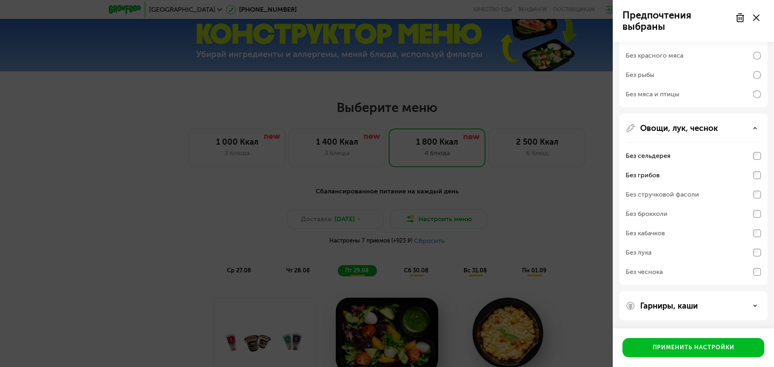
click at [678, 303] on p "Гарниры, каши" at bounding box center [669, 306] width 58 height 10
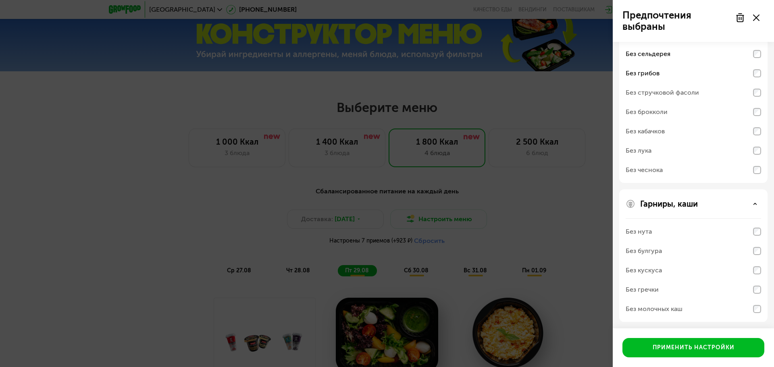
scroll to position [455, 0]
drag, startPoint x: 756, startPoint y: 273, endPoint x: 763, endPoint y: 289, distance: 17.7
click at [758, 277] on div "Без кускуса" at bounding box center [692, 268] width 135 height 19
click at [763, 289] on div "Гарниры, каши Без нута Без булгура Без кускуса Без гречки Без молочных каш" at bounding box center [693, 254] width 148 height 133
drag, startPoint x: 761, startPoint y: 302, endPoint x: 749, endPoint y: 301, distance: 12.1
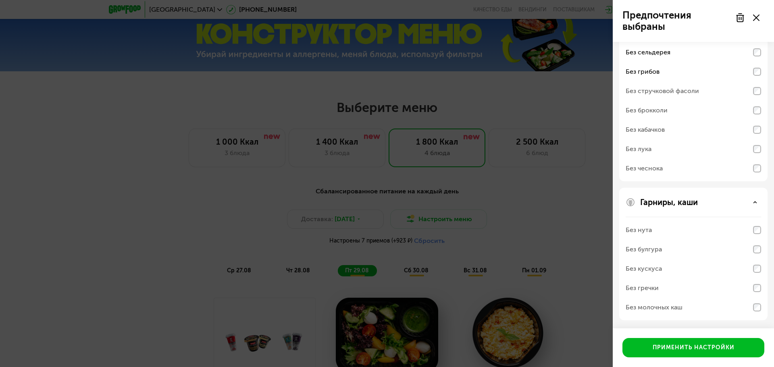
click at [756, 301] on div "Гарниры, каши Без нута Без булгура Без кускуса Без гречки Без молочных каш" at bounding box center [693, 254] width 148 height 133
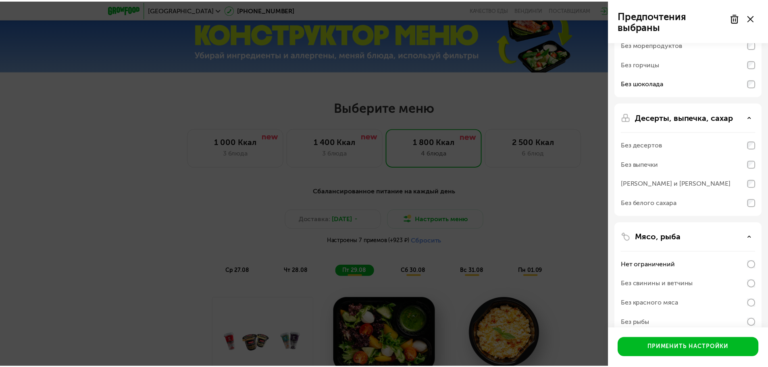
scroll to position [93, 0]
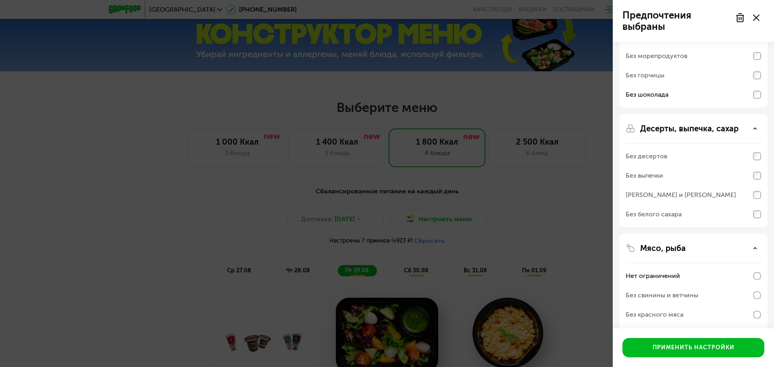
click at [760, 70] on div "Без горчицы" at bounding box center [692, 75] width 135 height 19
click at [673, 360] on div "Применить настройки" at bounding box center [693, 347] width 161 height 39
click at [671, 354] on button "Применить настройки" at bounding box center [693, 347] width 142 height 19
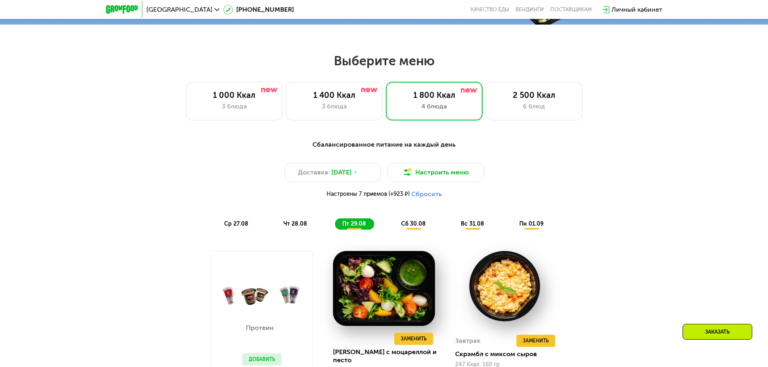
scroll to position [395, 0]
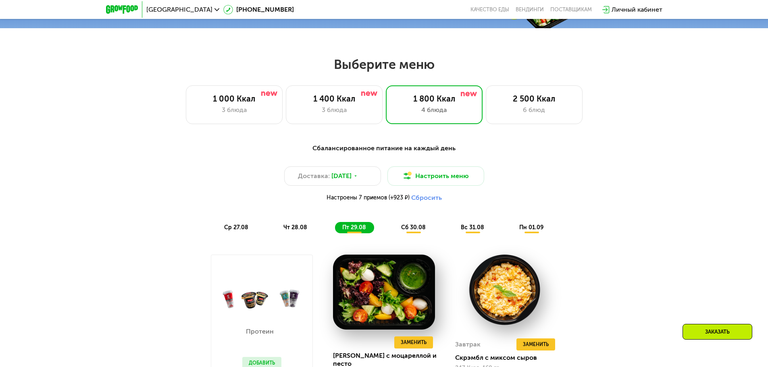
click at [453, 233] on div "сб 30.08" at bounding box center [472, 227] width 39 height 11
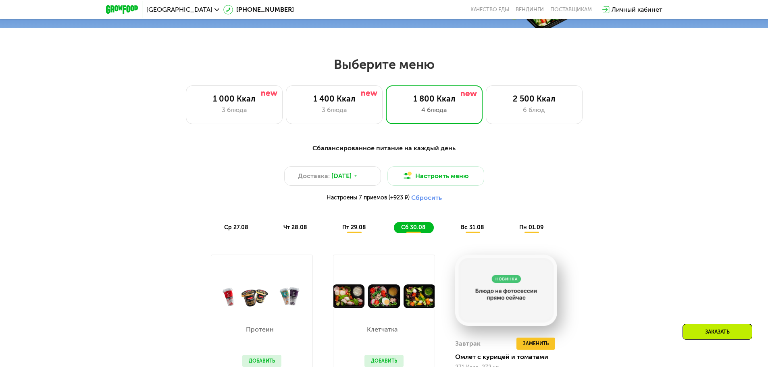
click at [512, 226] on div "вс 31.08" at bounding box center [531, 227] width 39 height 11
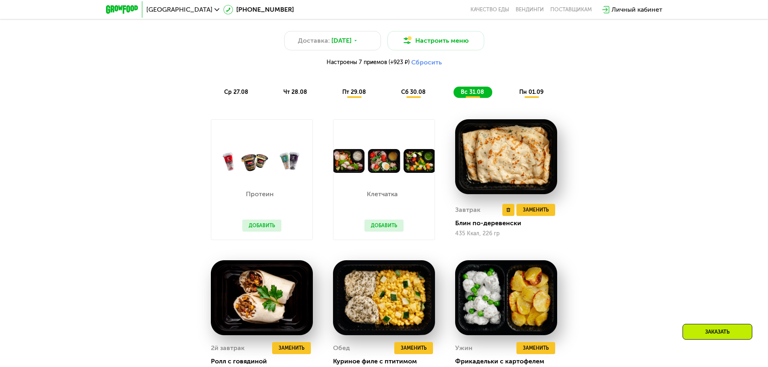
scroll to position [516, 0]
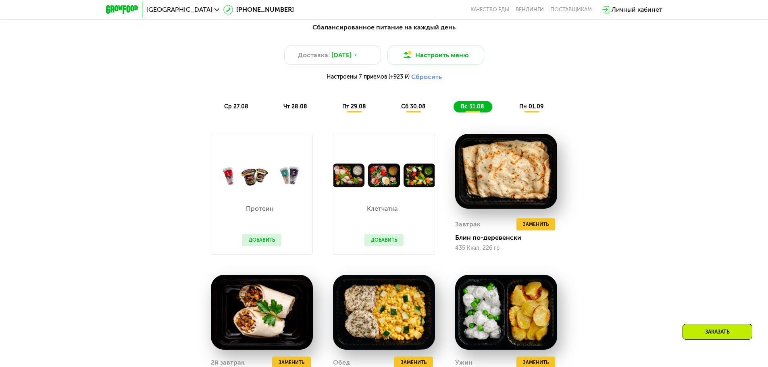
click at [541, 110] on span "пн 01.09" at bounding box center [531, 106] width 24 height 7
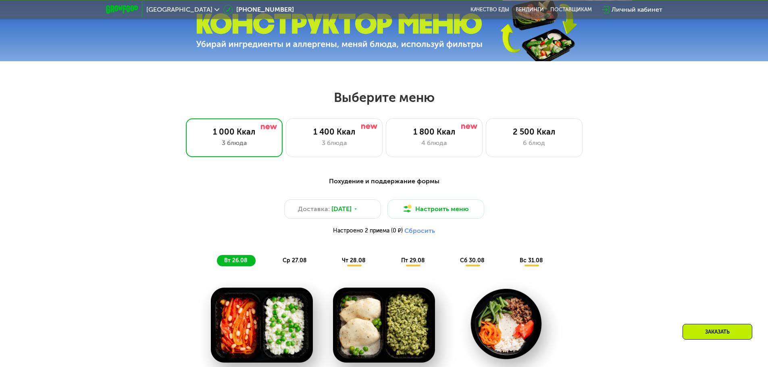
scroll to position [363, 0]
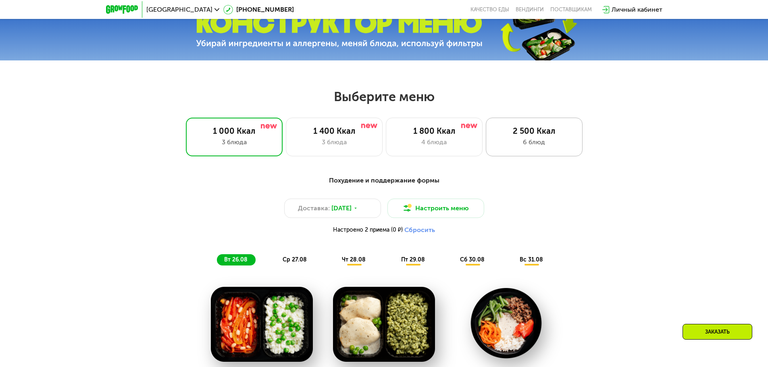
click at [545, 141] on div "6 блюд" at bounding box center [534, 142] width 80 height 10
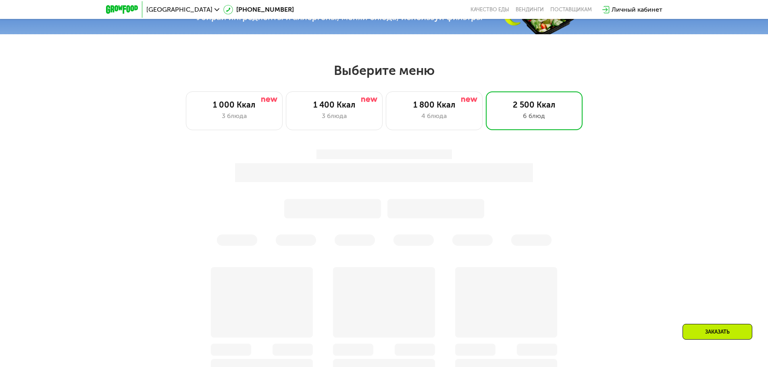
scroll to position [403, 0]
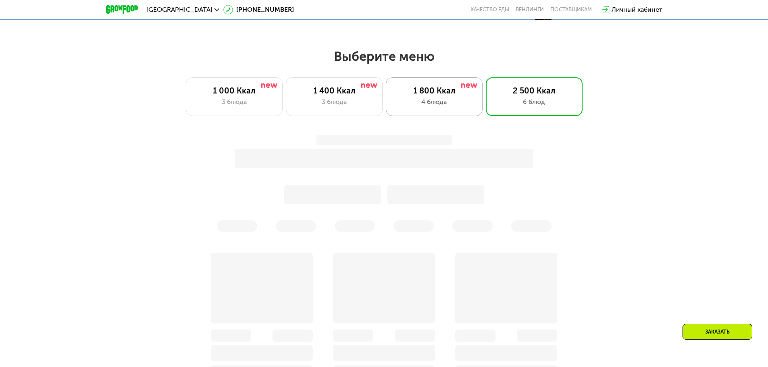
click at [486, 87] on div "1 800 Ккал 4 блюда" at bounding box center [534, 96] width 97 height 39
click at [450, 105] on div "4 блюда" at bounding box center [434, 102] width 80 height 10
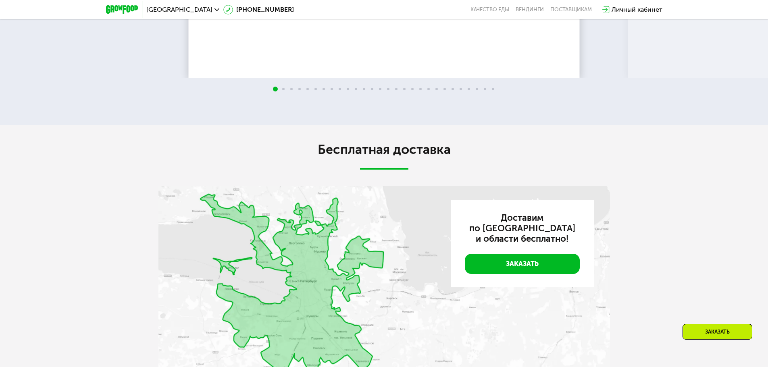
scroll to position [1612, 0]
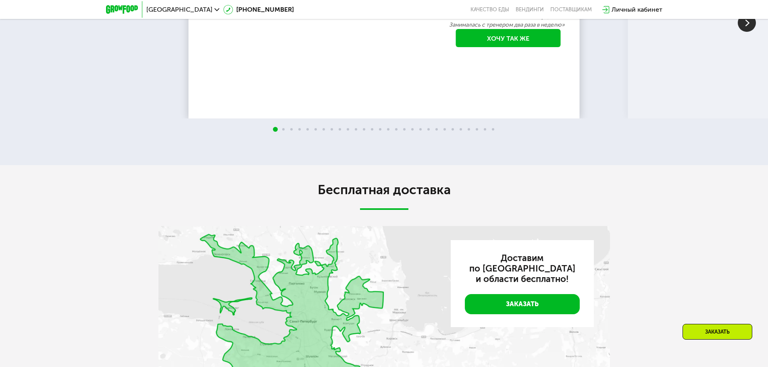
click at [746, 32] on img at bounding box center [746, 23] width 18 height 18
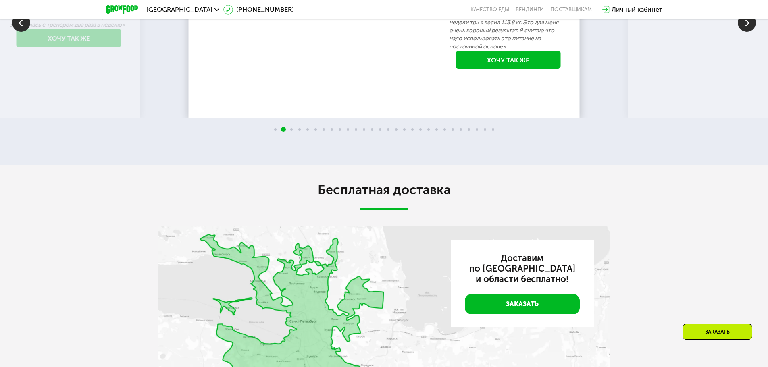
click at [746, 32] on img at bounding box center [746, 23] width 18 height 18
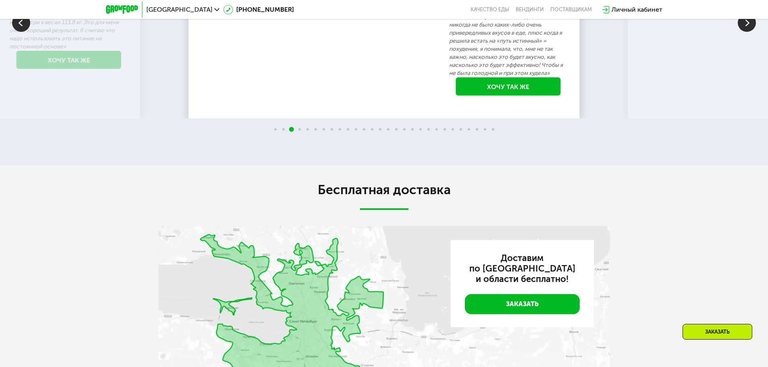
click at [743, 32] on img at bounding box center [746, 23] width 18 height 18
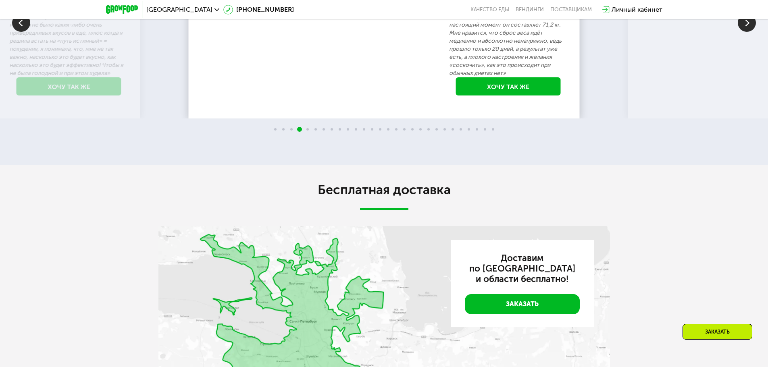
click at [743, 32] on img at bounding box center [746, 23] width 18 height 18
click at [740, 32] on img at bounding box center [746, 23] width 18 height 18
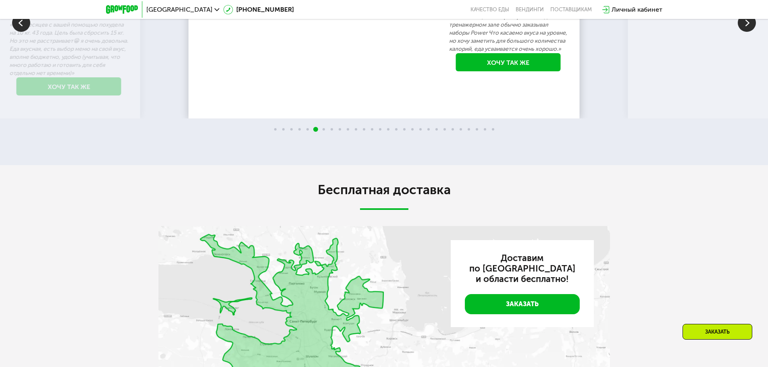
click at [746, 32] on img at bounding box center [746, 23] width 18 height 18
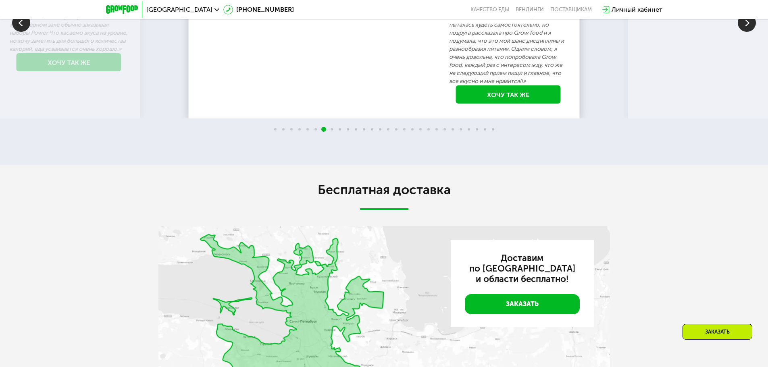
click at [29, 133] on div "70 кг 64 кг -6 кг Екатерина, 31 год 3 месяца линейка Fit, Super Fit «Питалась т…" at bounding box center [384, 30] width 768 height 206
click at [29, 32] on img at bounding box center [21, 23] width 18 height 18
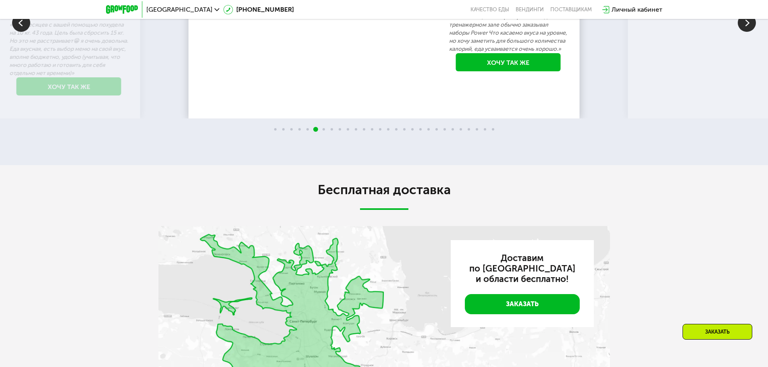
click at [20, 32] on img at bounding box center [21, 23] width 18 height 18
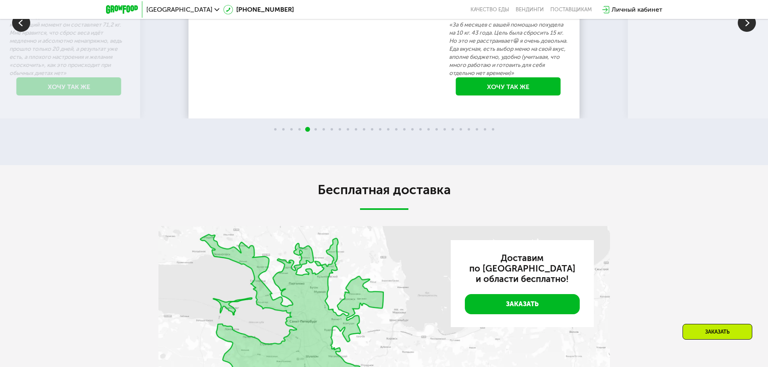
click at [20, 32] on img at bounding box center [21, 23] width 18 height 18
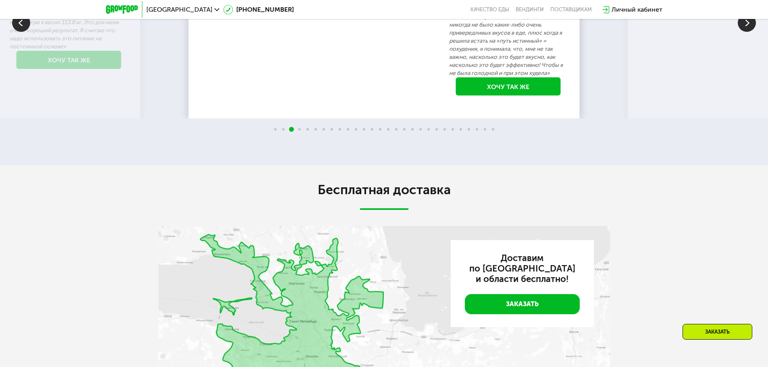
click at [19, 32] on img at bounding box center [21, 23] width 18 height 18
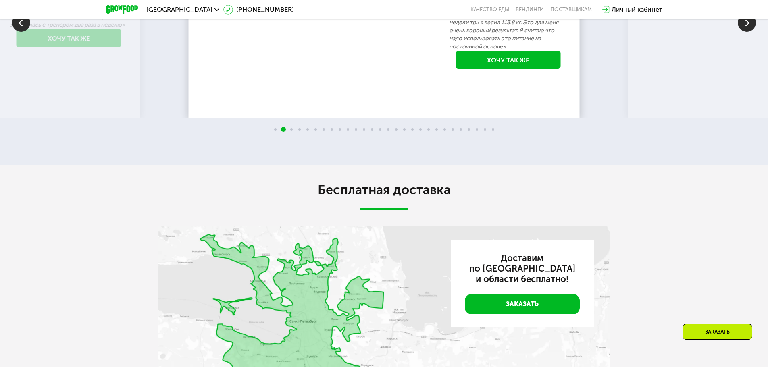
click at [14, 32] on img at bounding box center [21, 23] width 18 height 18
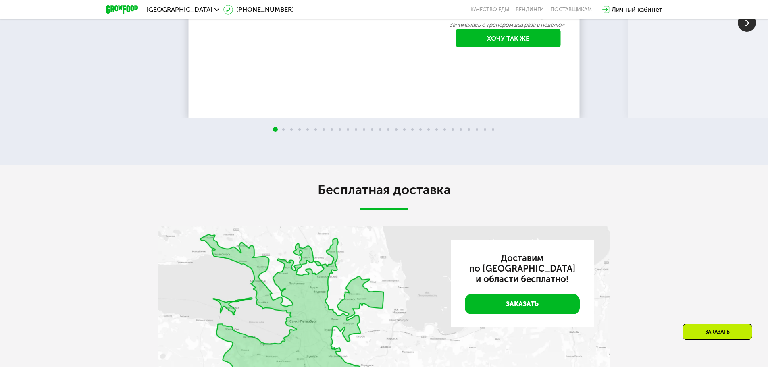
click at [750, 32] on img at bounding box center [746, 23] width 18 height 18
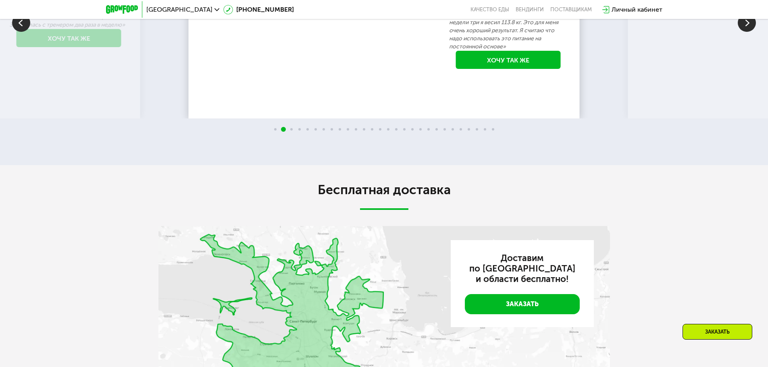
click at [743, 32] on img at bounding box center [746, 23] width 18 height 18
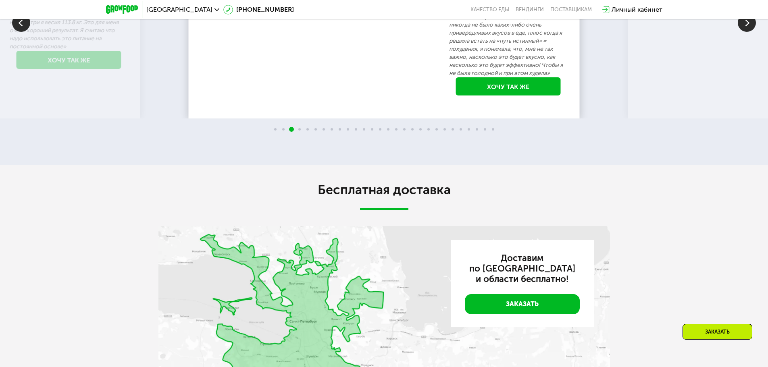
click at [743, 32] on img at bounding box center [746, 23] width 18 height 18
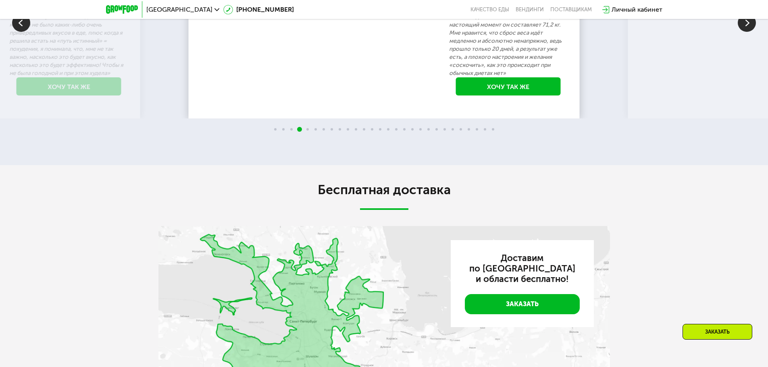
click at [747, 32] on img at bounding box center [746, 23] width 18 height 18
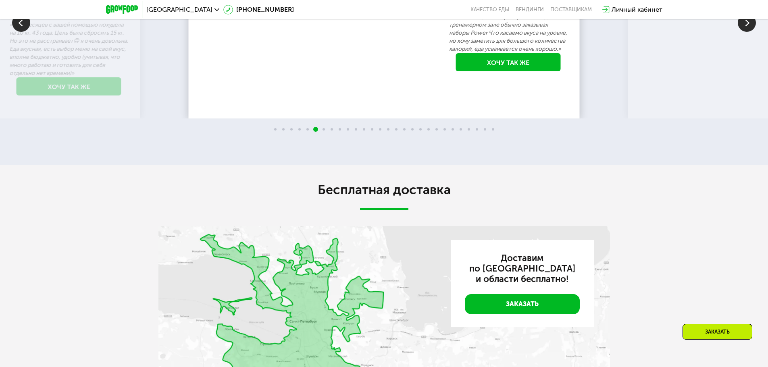
click at [743, 32] on img at bounding box center [746, 23] width 18 height 18
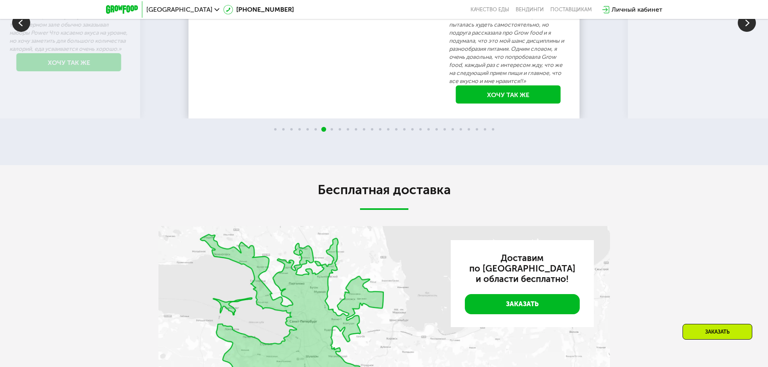
click at [753, 32] on img at bounding box center [746, 23] width 18 height 18
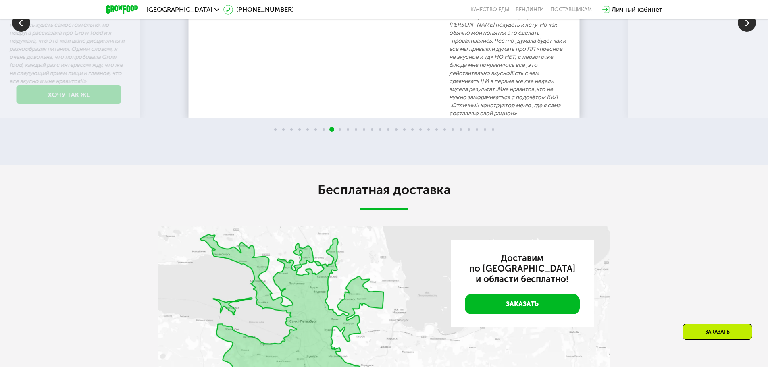
click at [750, 32] on img at bounding box center [746, 23] width 18 height 18
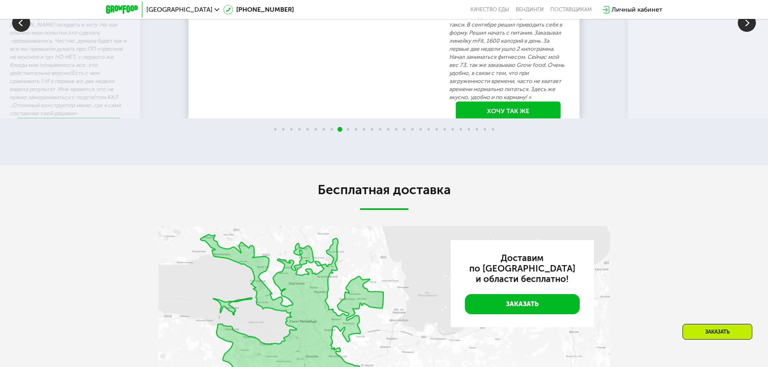
click at [748, 32] on img at bounding box center [746, 23] width 18 height 18
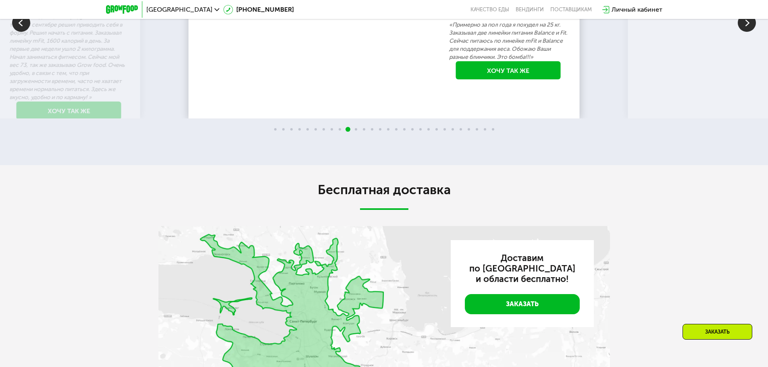
click at [743, 32] on img at bounding box center [746, 23] width 18 height 18
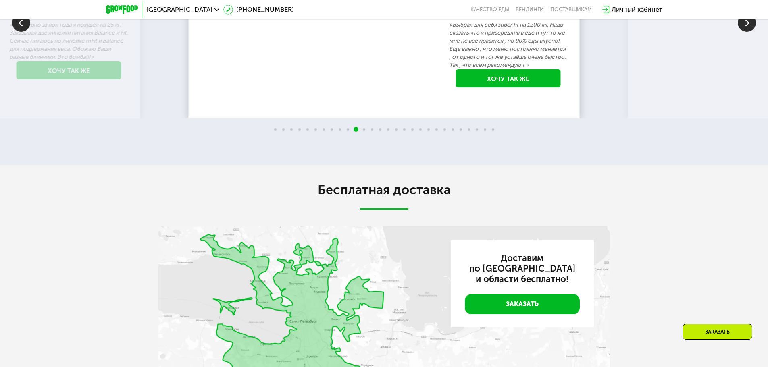
click at [747, 32] on img at bounding box center [746, 23] width 18 height 18
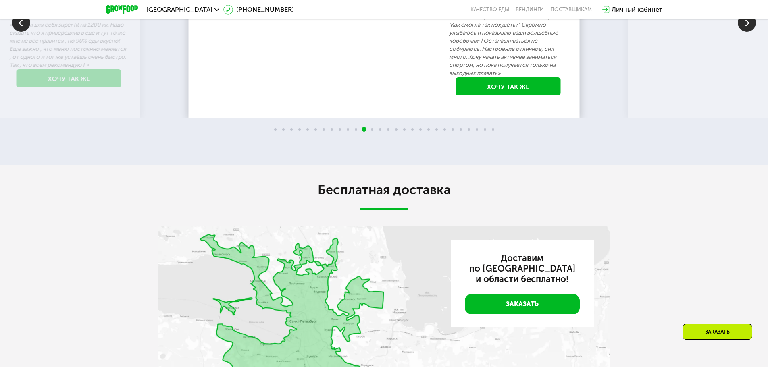
click at [747, 32] on img at bounding box center [746, 23] width 18 height 18
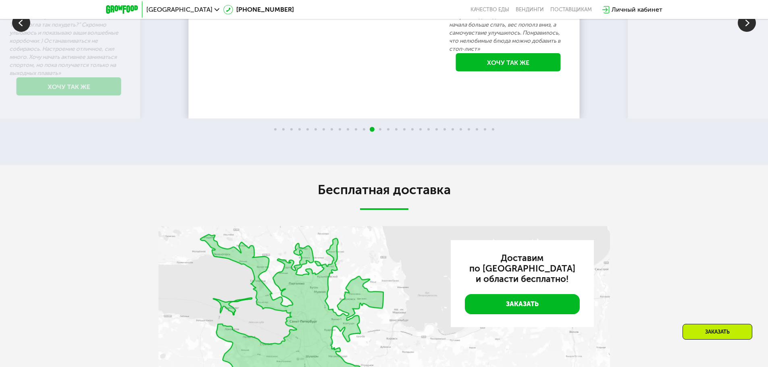
click at [744, 32] on img at bounding box center [746, 23] width 18 height 18
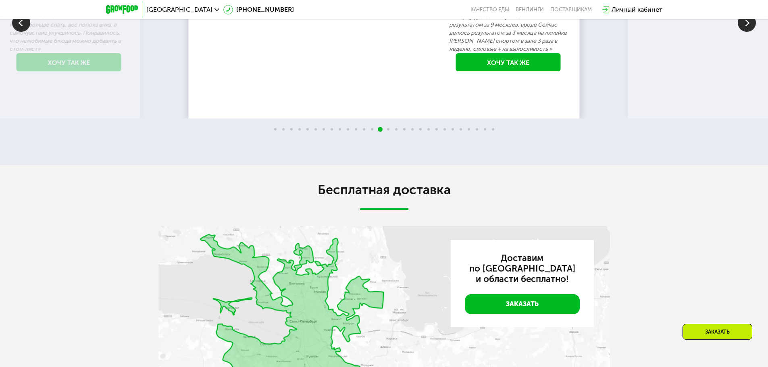
click at [750, 32] on img at bounding box center [746, 23] width 18 height 18
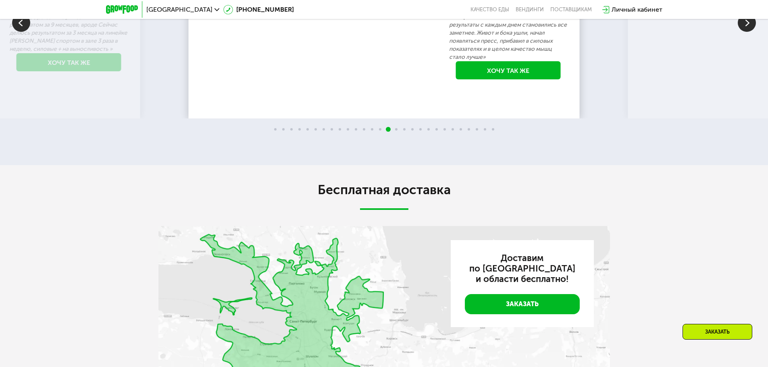
click at [740, 32] on img at bounding box center [746, 23] width 18 height 18
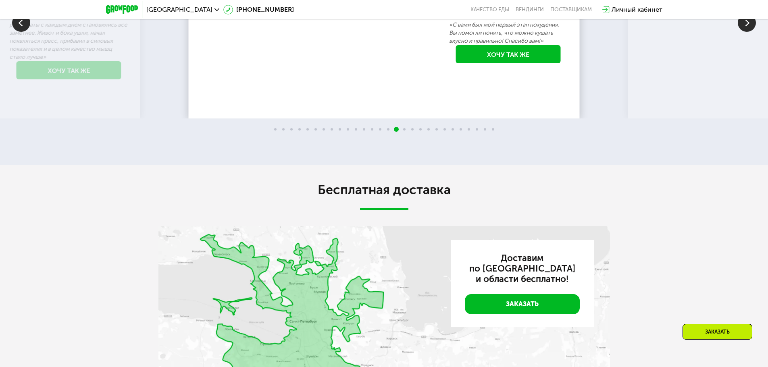
click at [745, 32] on img at bounding box center [746, 23] width 18 height 18
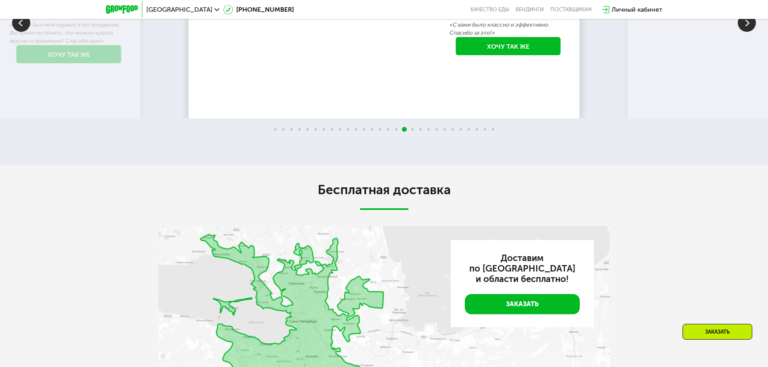
click at [745, 32] on img at bounding box center [746, 23] width 18 height 18
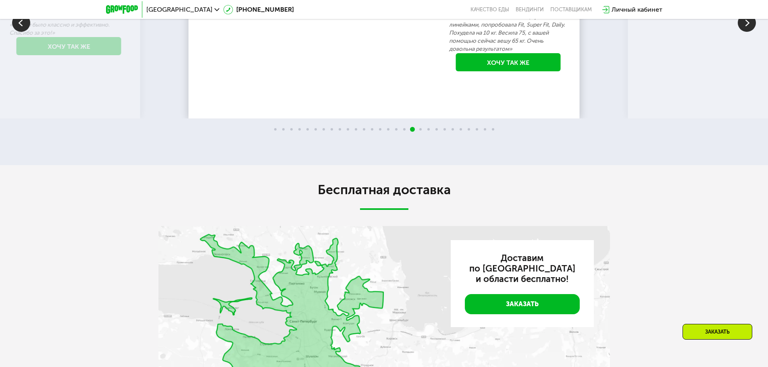
click at [745, 32] on img at bounding box center [746, 23] width 18 height 18
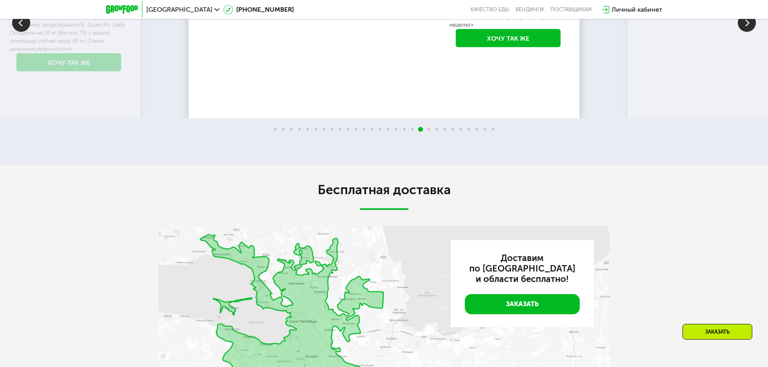
click at [739, 32] on img at bounding box center [746, 23] width 18 height 18
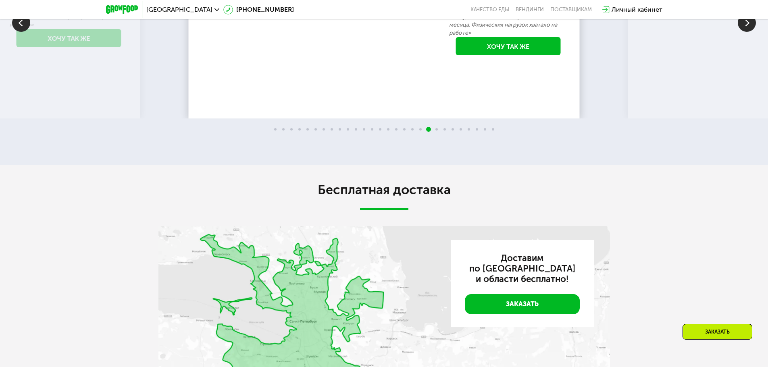
click at [752, 32] on img at bounding box center [746, 23] width 18 height 18
click at [750, 32] on img at bounding box center [746, 23] width 18 height 18
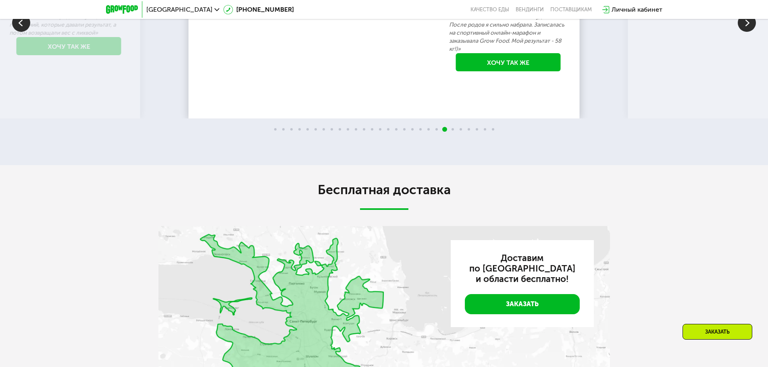
click at [742, 32] on img at bounding box center [746, 23] width 18 height 18
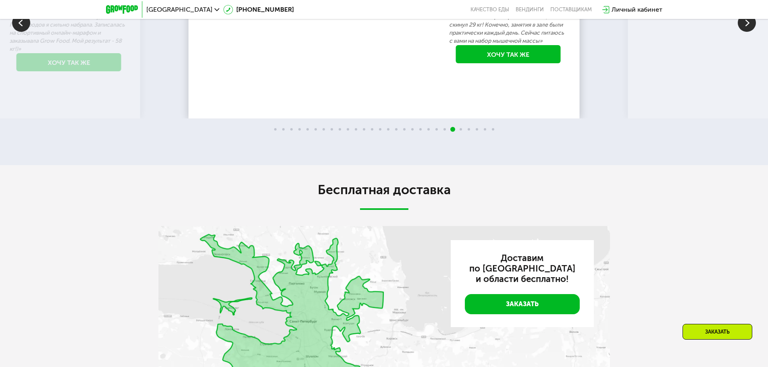
click at [739, 32] on img at bounding box center [746, 23] width 18 height 18
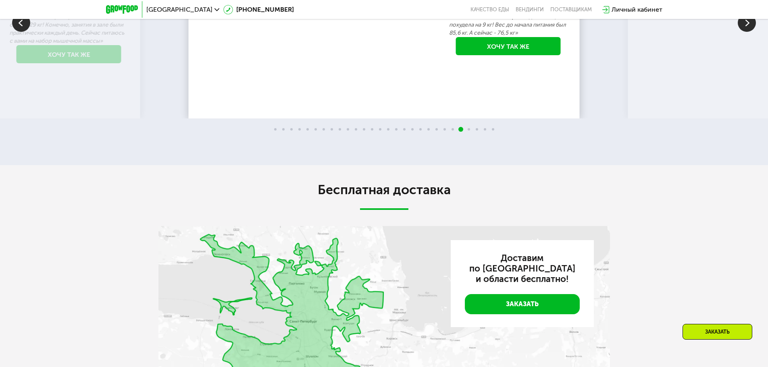
click at [742, 32] on img at bounding box center [746, 23] width 18 height 18
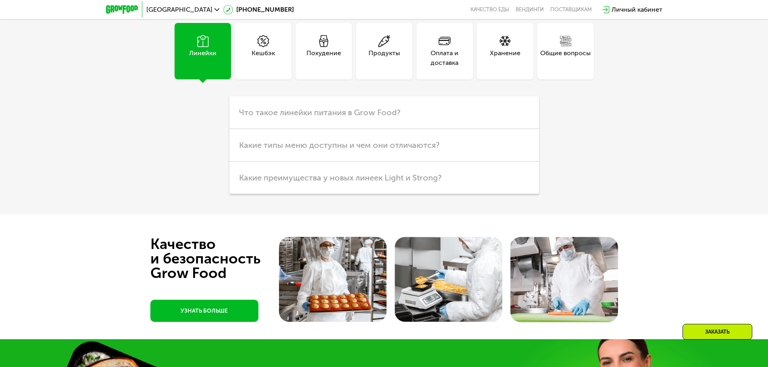
scroll to position [2136, 0]
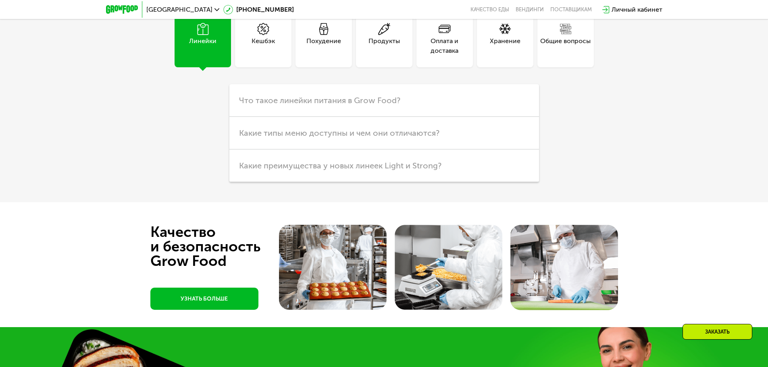
click at [268, 56] on div "Кешбэк" at bounding box center [262, 45] width 23 height 19
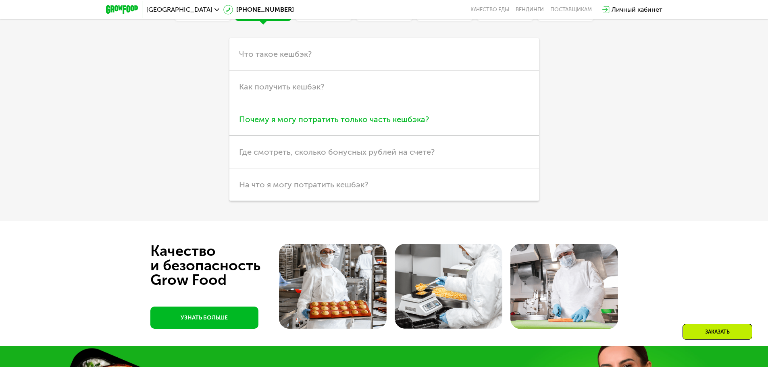
scroll to position [2257, 0]
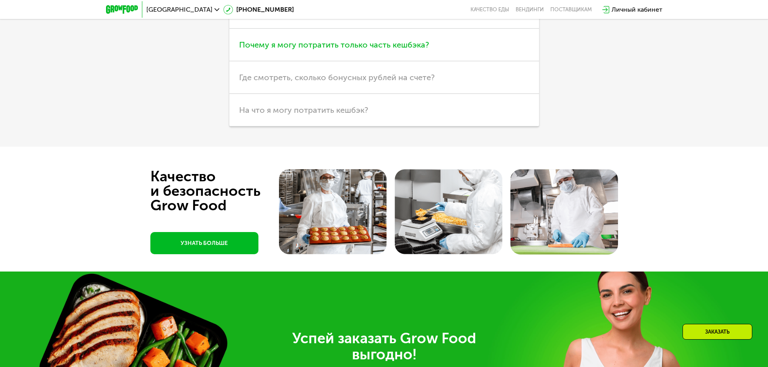
click at [401, 50] on span "Почему я могу потратить только часть кешбэка?" at bounding box center [334, 45] width 190 height 10
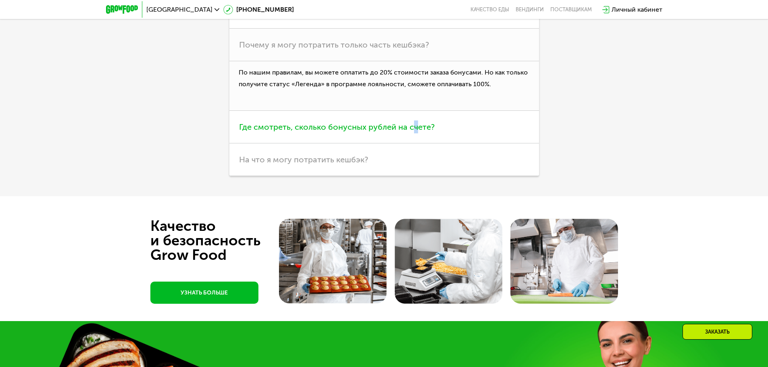
click at [414, 143] on h3 "Где смотреть, сколько бонусных рублей на счете?" at bounding box center [383, 127] width 309 height 33
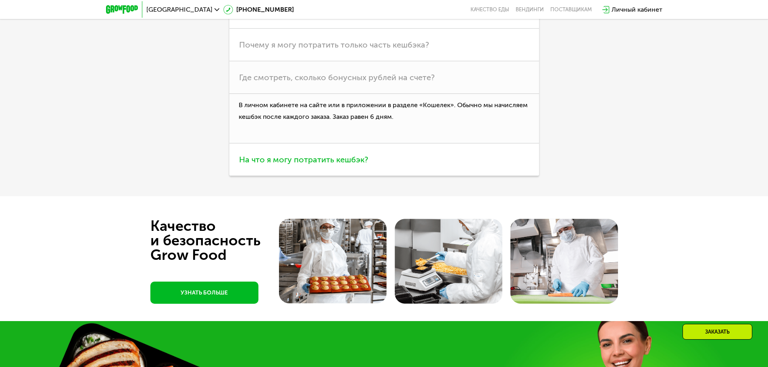
click at [381, 176] on h3 "На что я могу потратить кешбэк?" at bounding box center [383, 159] width 309 height 33
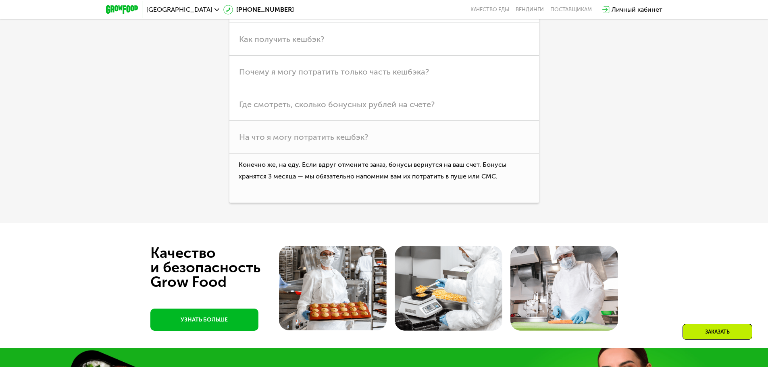
scroll to position [2216, 0]
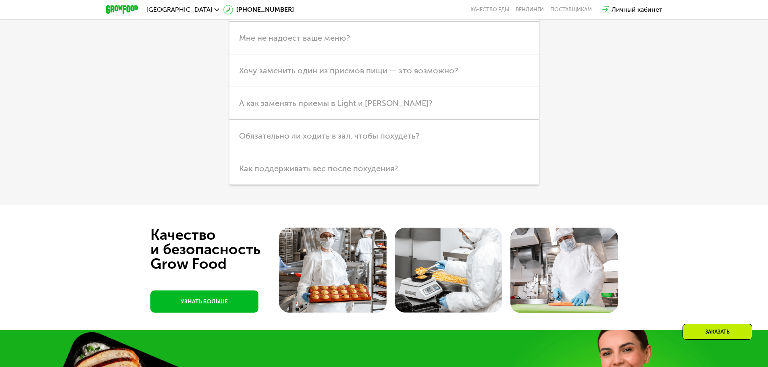
scroll to position [2297, 0]
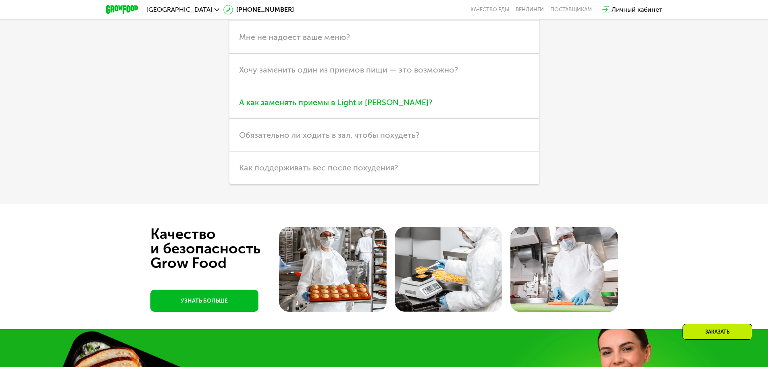
click at [351, 107] on span "А как заменять приемы в Light и [PERSON_NAME]?" at bounding box center [335, 103] width 193 height 10
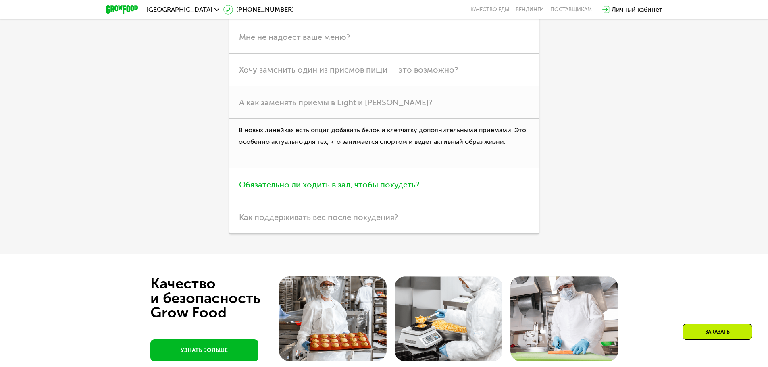
click at [356, 201] on h3 "Обязательно ли ходить в зал, чтобы похудеть?" at bounding box center [383, 184] width 309 height 33
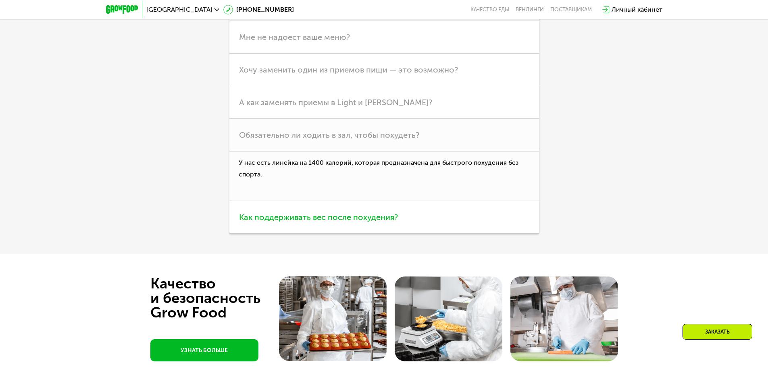
click at [364, 222] on span "Как поддерживать вес после похудения?" at bounding box center [318, 217] width 159 height 10
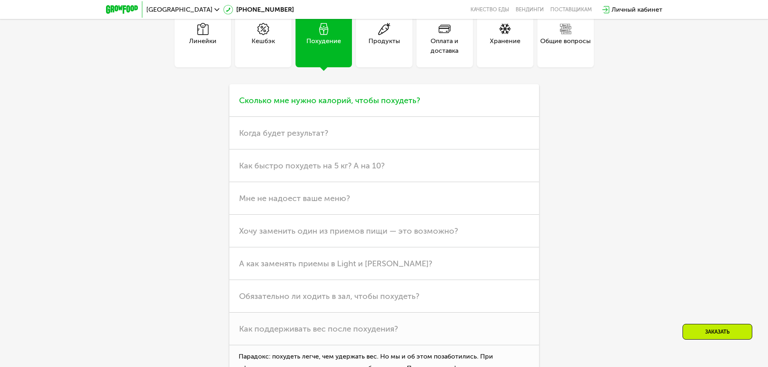
scroll to position [2095, 0]
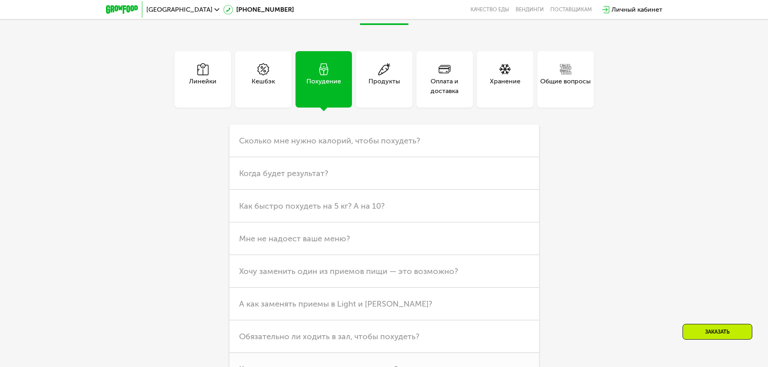
click at [385, 108] on div "Продукты" at bounding box center [384, 79] width 56 height 56
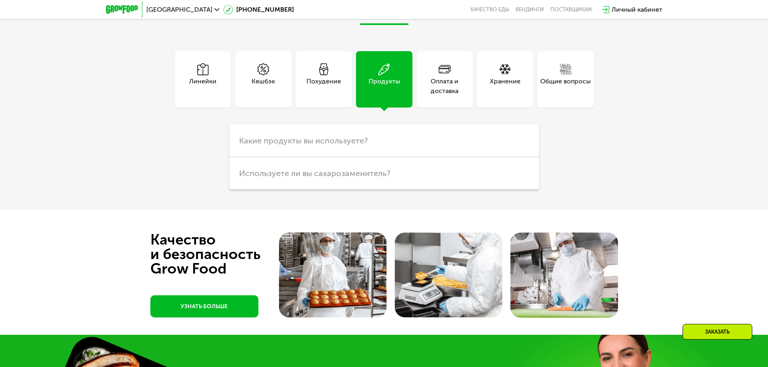
click at [502, 108] on div "Хранение" at bounding box center [505, 79] width 56 height 56
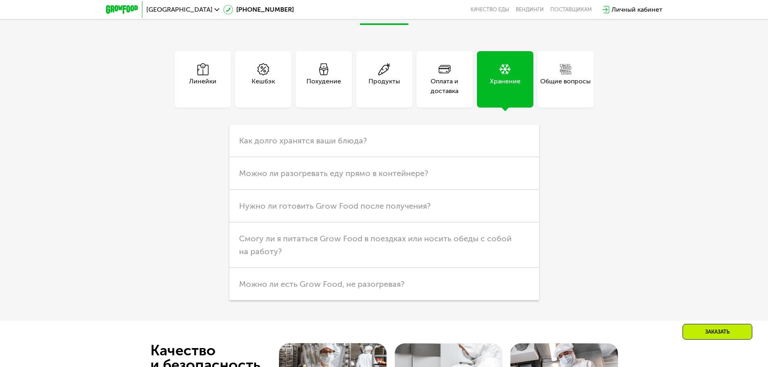
click at [549, 96] on div "Общие вопросы" at bounding box center [565, 86] width 50 height 19
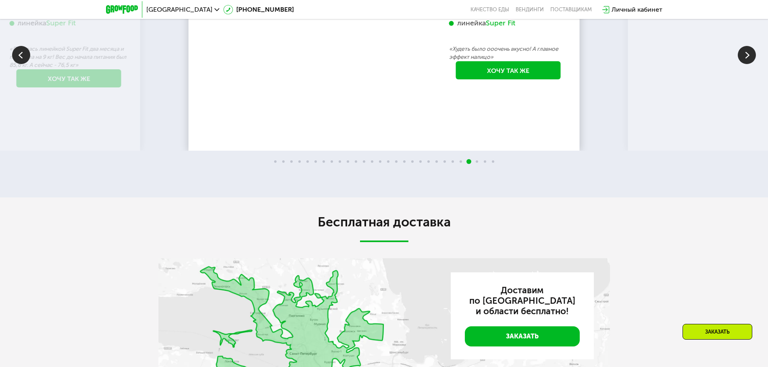
scroll to position [1572, 0]
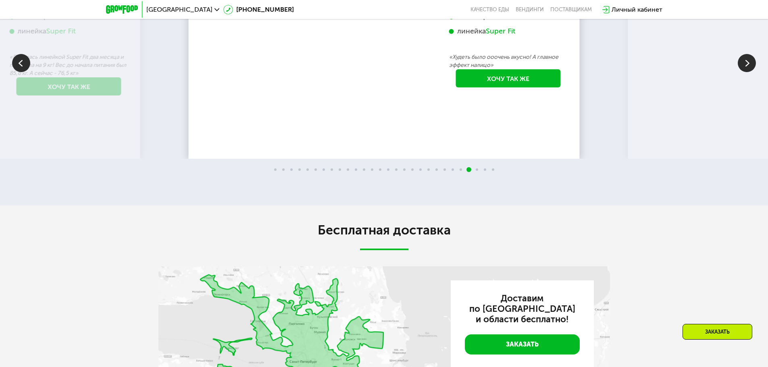
click at [746, 72] on img at bounding box center [746, 63] width 18 height 18
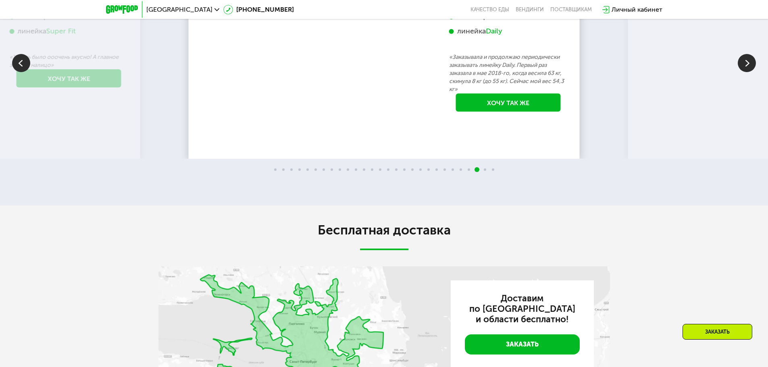
click at [746, 72] on img at bounding box center [746, 63] width 18 height 18
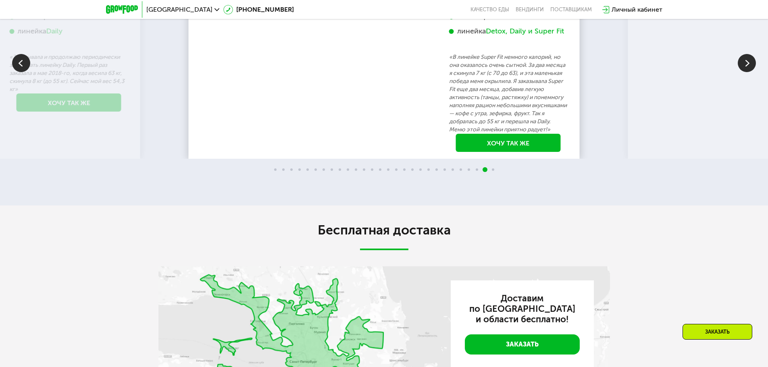
click at [746, 72] on img at bounding box center [746, 63] width 18 height 18
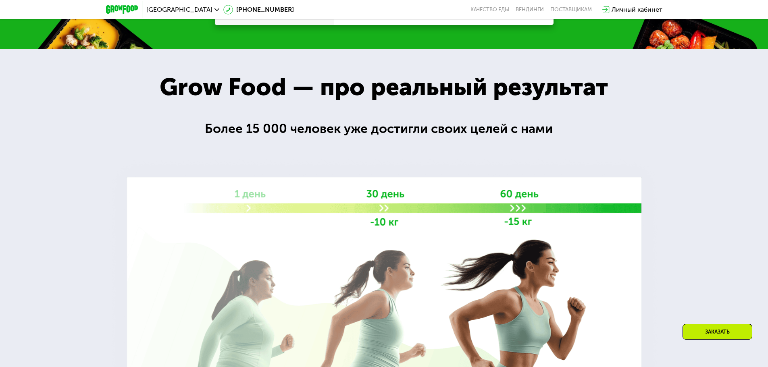
scroll to position [967, 0]
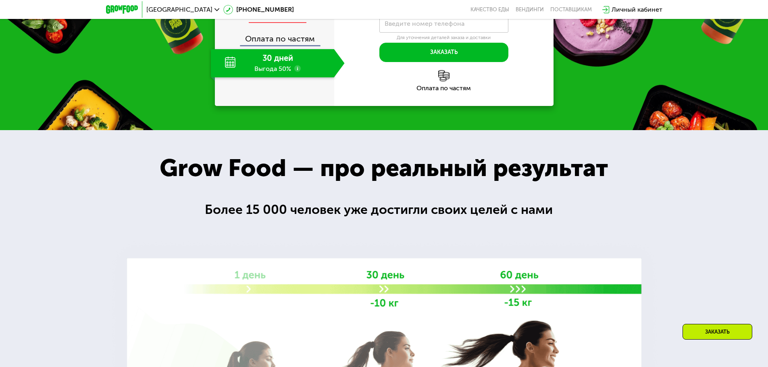
click at [280, 19] on div "Выгода 40%" at bounding box center [272, 14] width 37 height 9
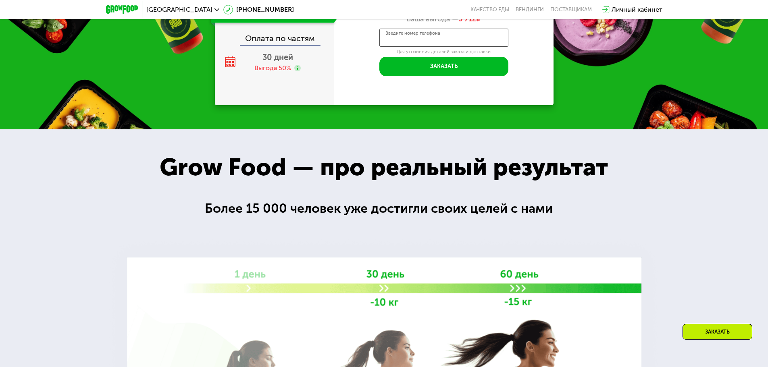
click at [449, 47] on input "Введите номер телефона" at bounding box center [443, 38] width 129 height 18
click at [394, 76] on button "Заказать" at bounding box center [443, 66] width 129 height 19
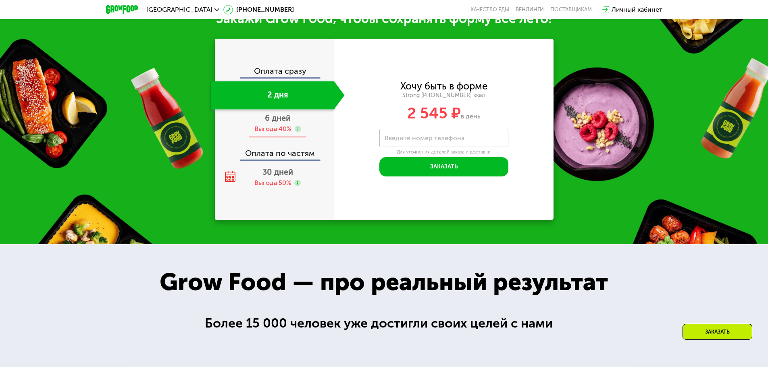
click at [270, 122] on span "6 дней" at bounding box center [278, 118] width 26 height 10
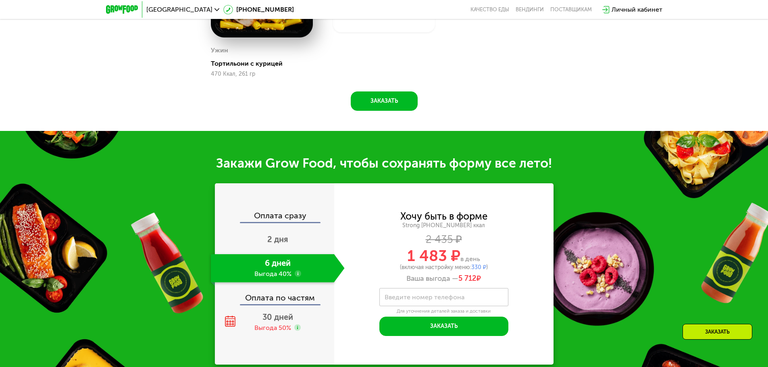
scroll to position [887, 0]
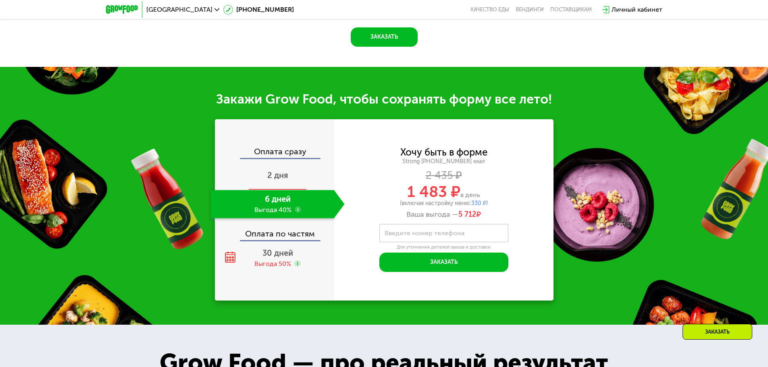
click at [290, 173] on div "2 дня" at bounding box center [278, 176] width 134 height 28
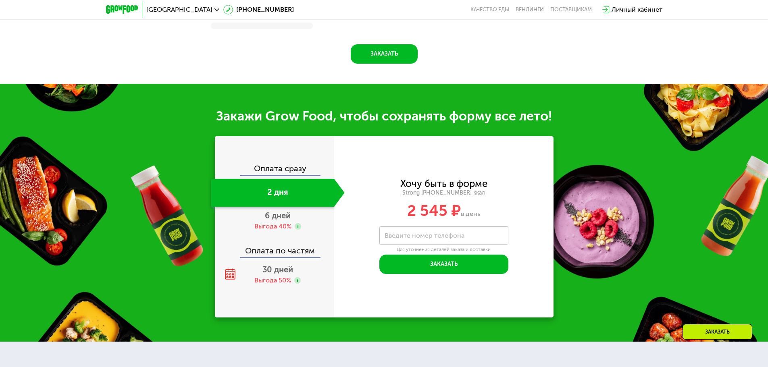
scroll to position [866, 0]
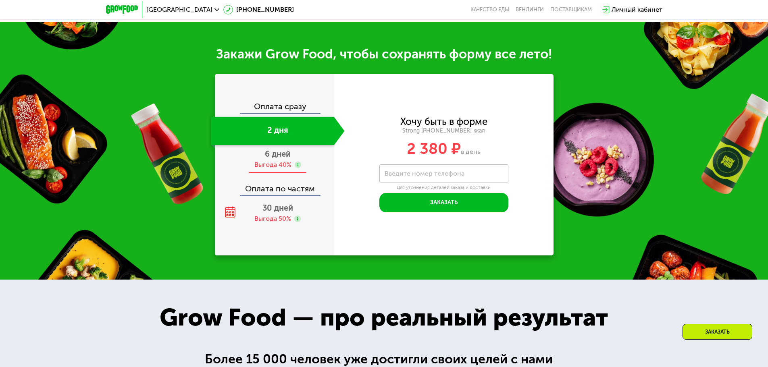
click at [274, 159] on span "6 дней" at bounding box center [278, 154] width 26 height 10
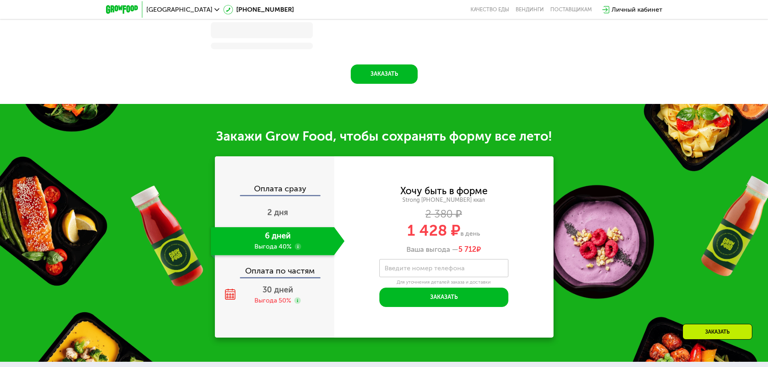
scroll to position [887, 0]
